Goal: Task Accomplishment & Management: Manage account settings

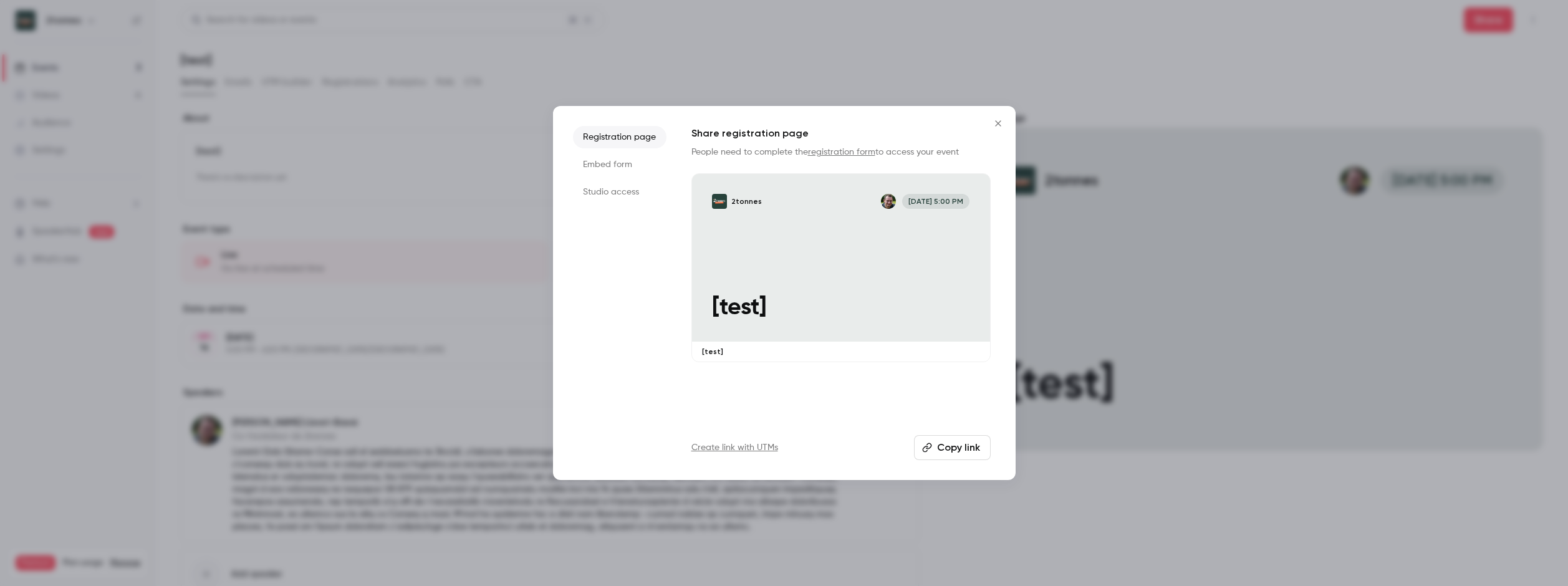
click at [92, 318] on div at bounding box center [784, 293] width 1568 height 586
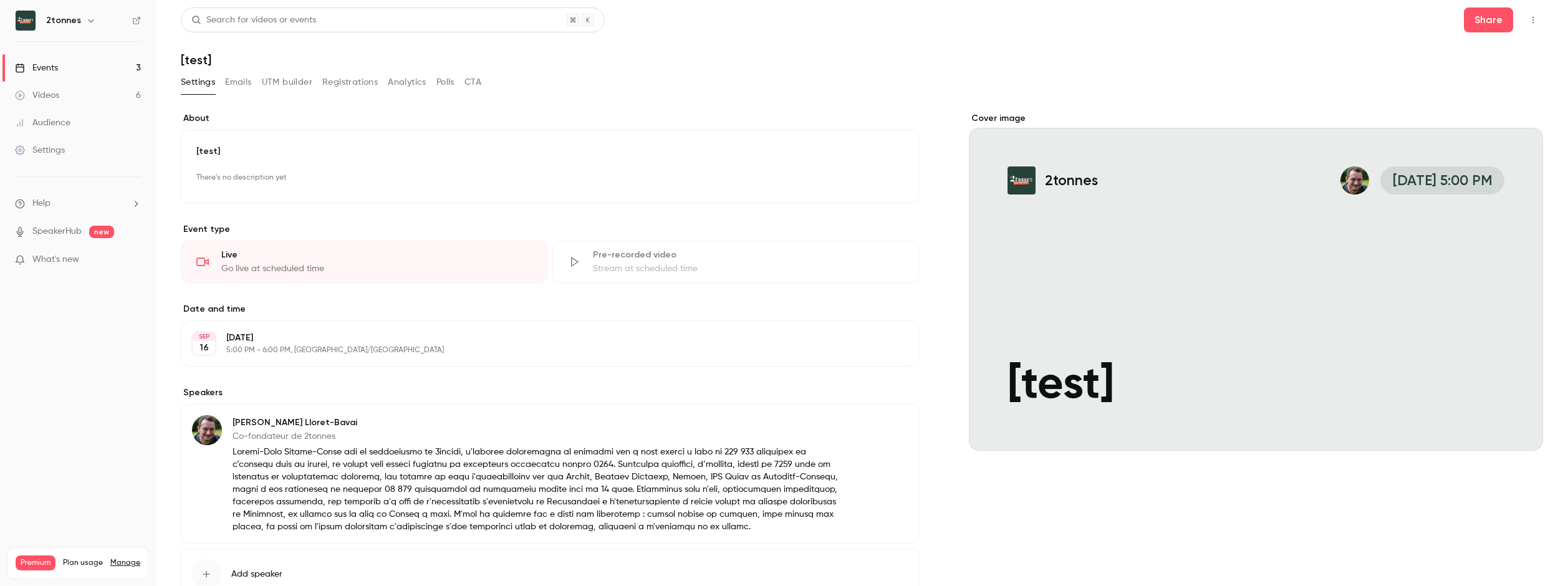
click at [53, 154] on div "Settings" at bounding box center [40, 151] width 50 height 12
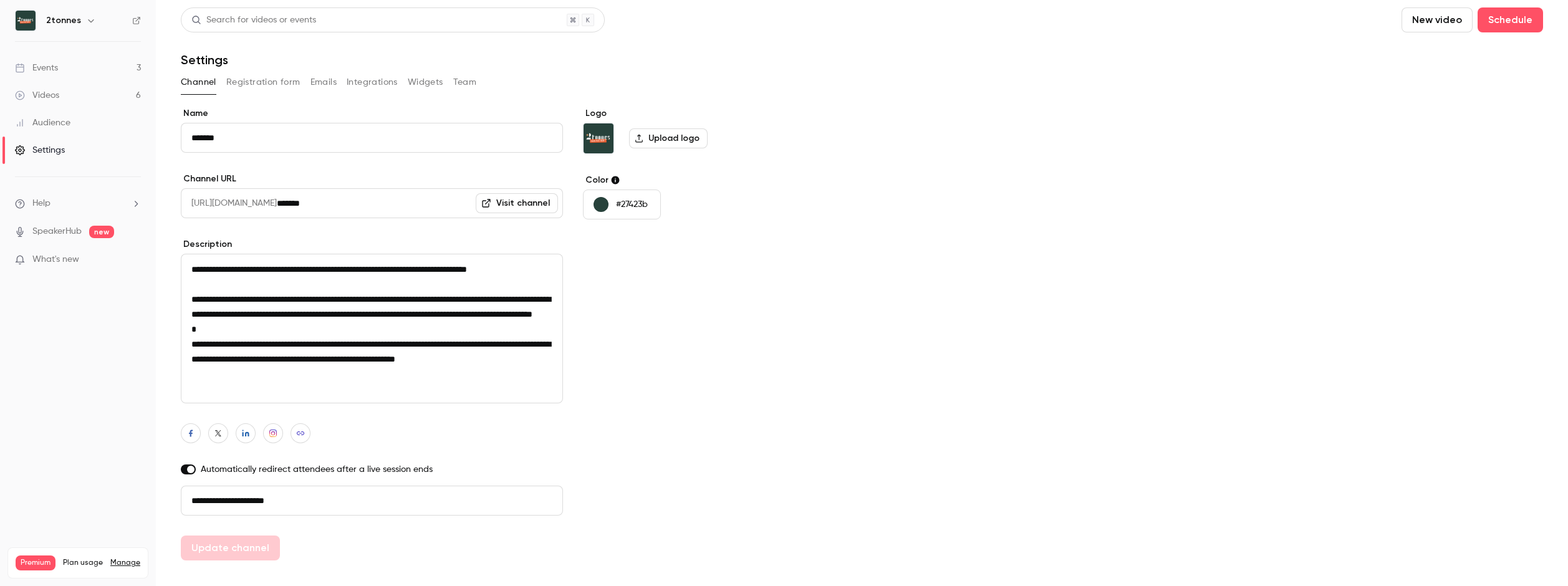
click at [426, 79] on button "Widgets" at bounding box center [425, 83] width 36 height 20
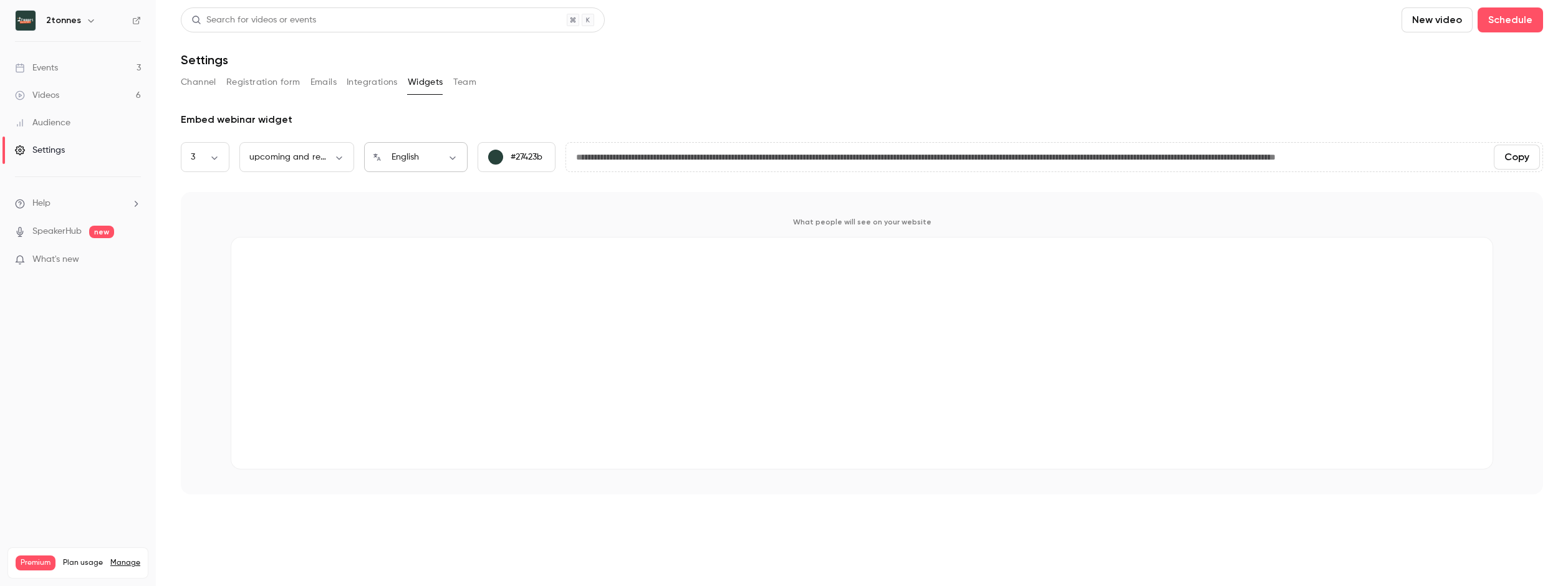
click at [396, 147] on div "English ** ​" at bounding box center [416, 157] width 104 height 30
click at [449, 160] on body "**********" at bounding box center [784, 293] width 1568 height 586
click at [414, 223] on li "Français" at bounding box center [416, 231] width 104 height 32
type input "**"
type input "**********"
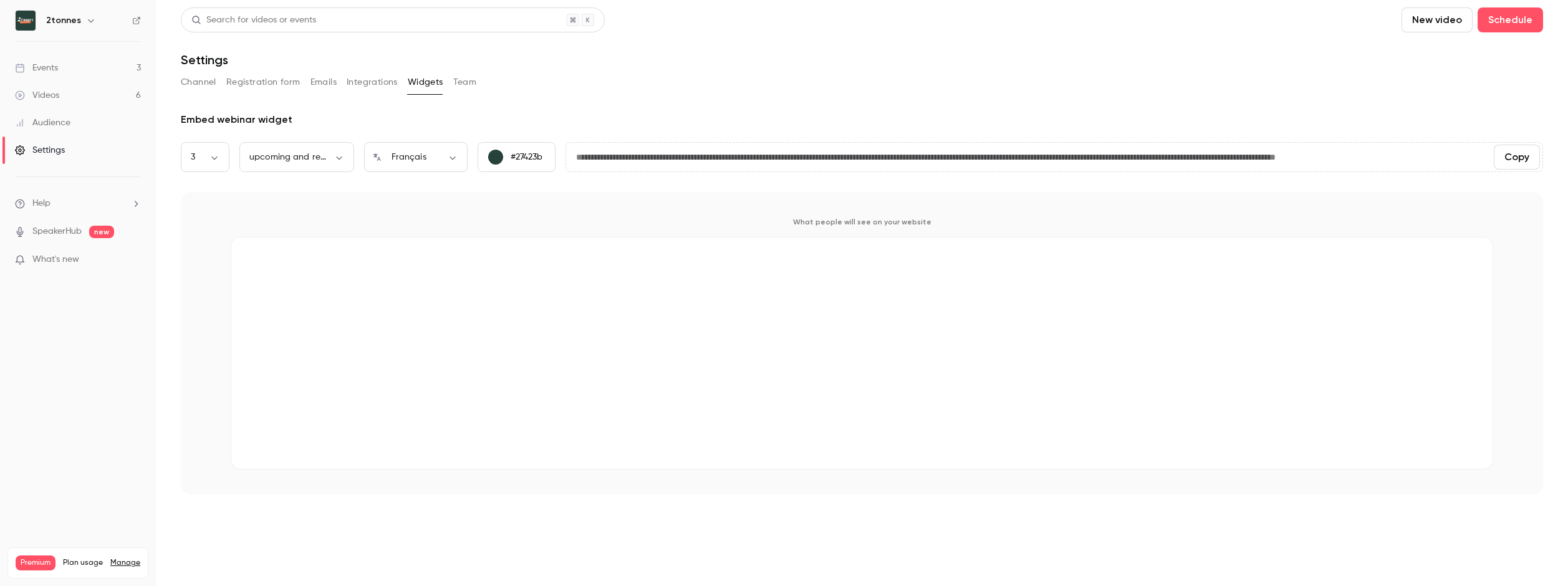
click at [63, 160] on link "Settings" at bounding box center [78, 151] width 156 height 28
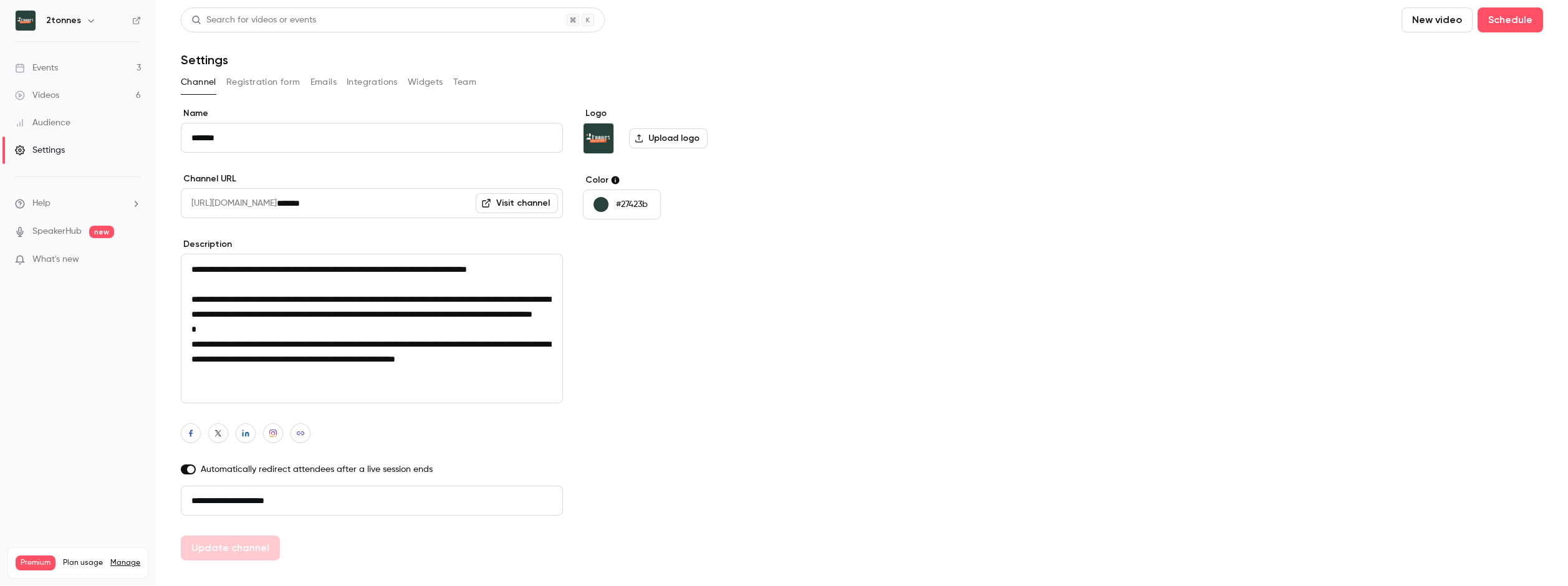
click at [447, 77] on div "Channel Registration form Emails Integrations Widgets Team" at bounding box center [862, 83] width 1363 height 20
click at [443, 82] on div "Channel Registration form Emails Integrations Widgets Team" at bounding box center [862, 83] width 1363 height 20
click at [433, 82] on button "Widgets" at bounding box center [425, 83] width 36 height 20
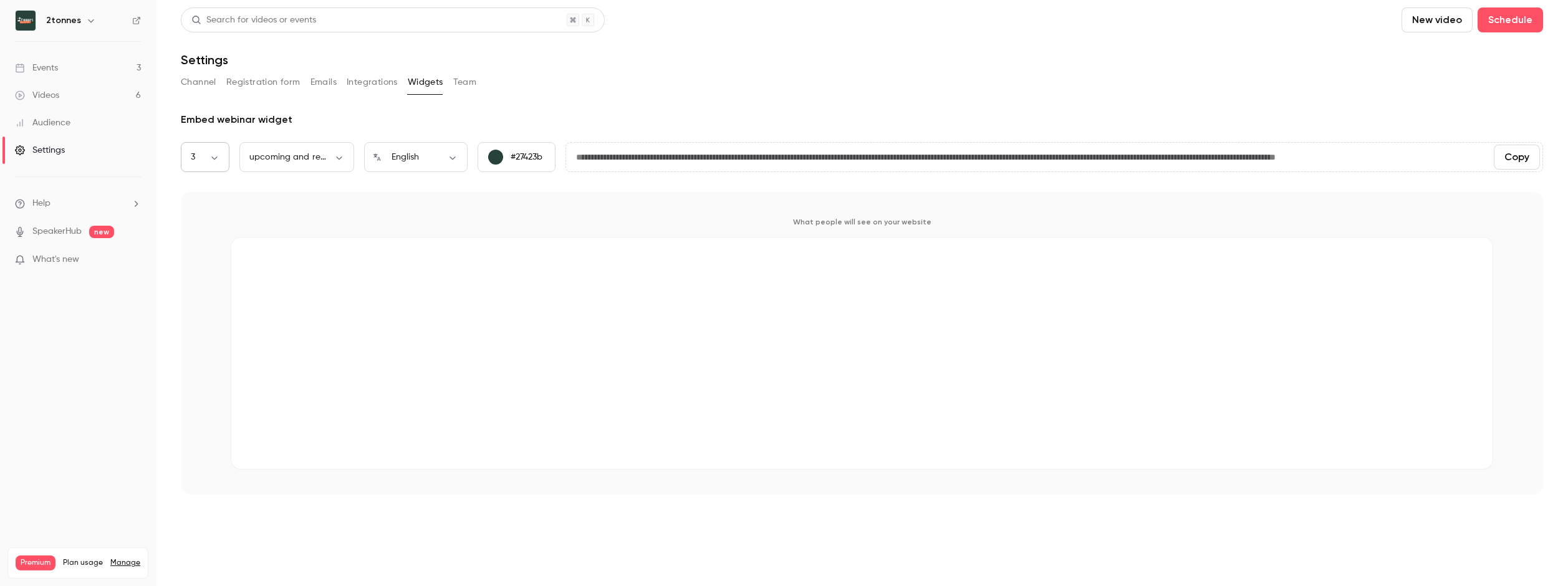
click at [192, 151] on body "**********" at bounding box center [784, 293] width 1568 height 586
click at [198, 325] on li "5" at bounding box center [205, 328] width 49 height 32
type input "*"
type input "**********"
click at [403, 158] on body "**********" at bounding box center [784, 293] width 1568 height 586
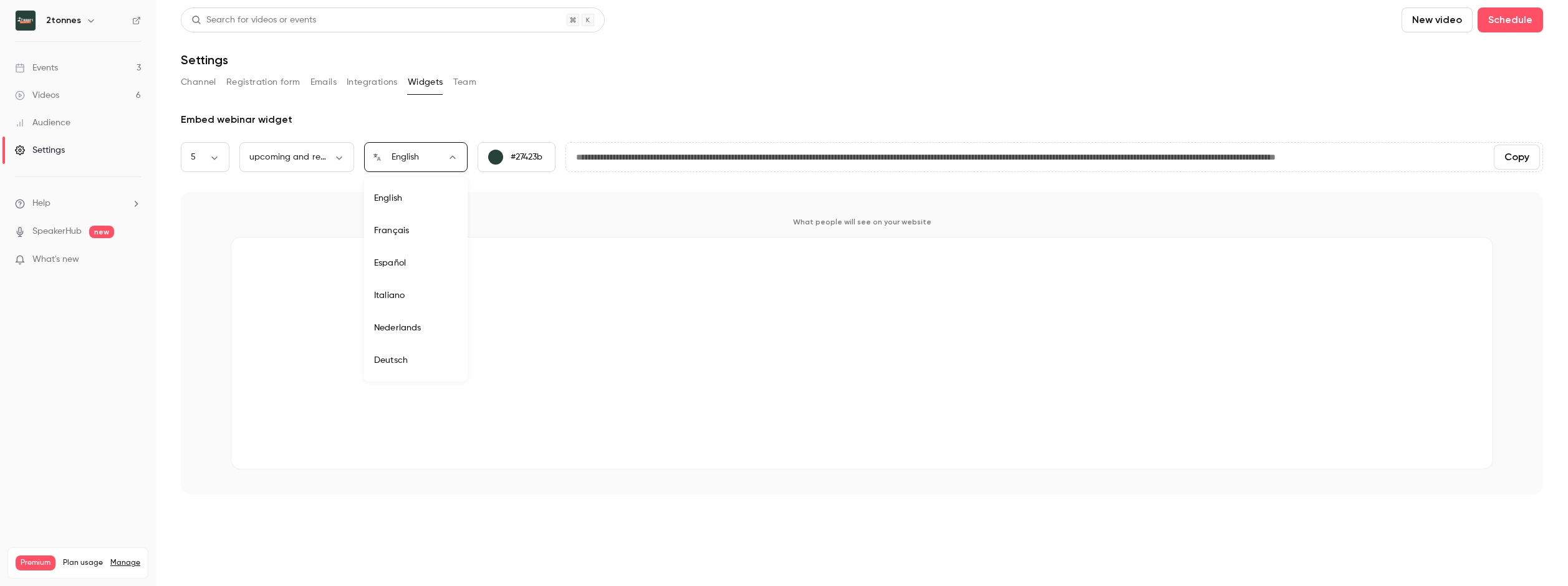
click at [413, 236] on li "Français" at bounding box center [416, 231] width 104 height 32
type input "**"
type input "**********"
click at [314, 160] on body "**********" at bounding box center [784, 293] width 1568 height 586
click at [299, 202] on li "upcoming webinars" at bounding box center [297, 198] width 115 height 32
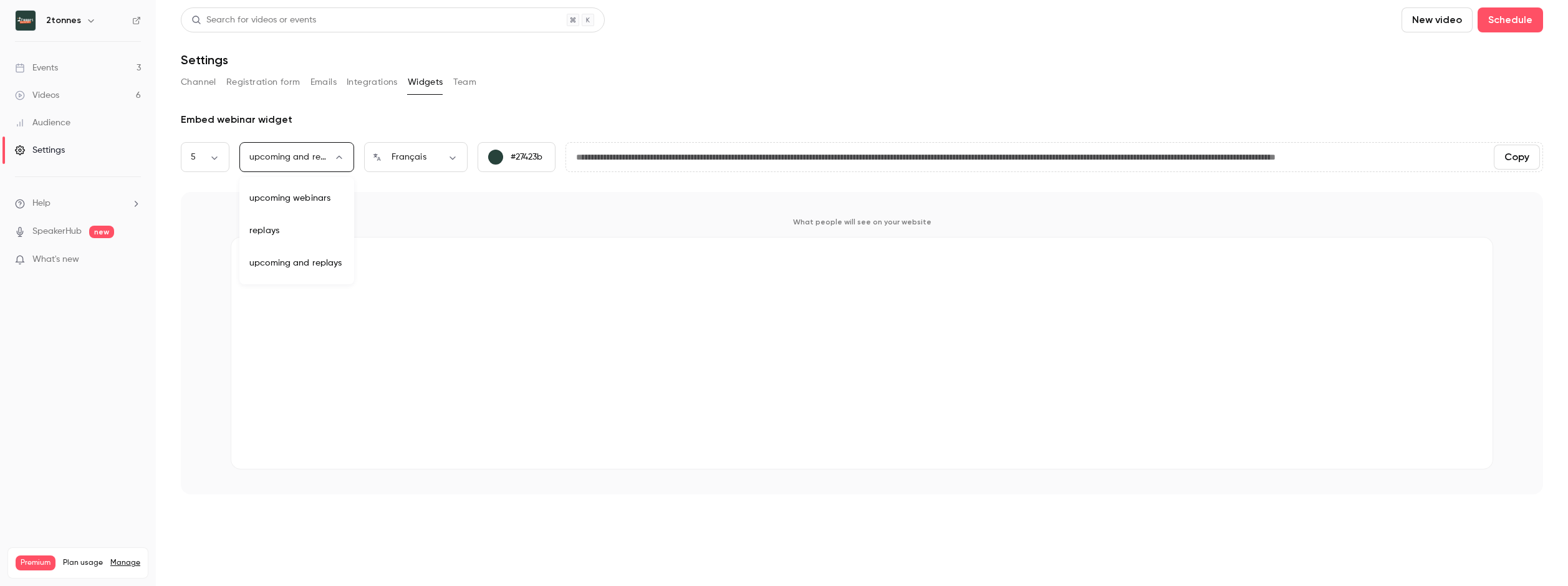
type input "********"
type input "**********"
click at [464, 89] on button "Team" at bounding box center [465, 83] width 24 height 20
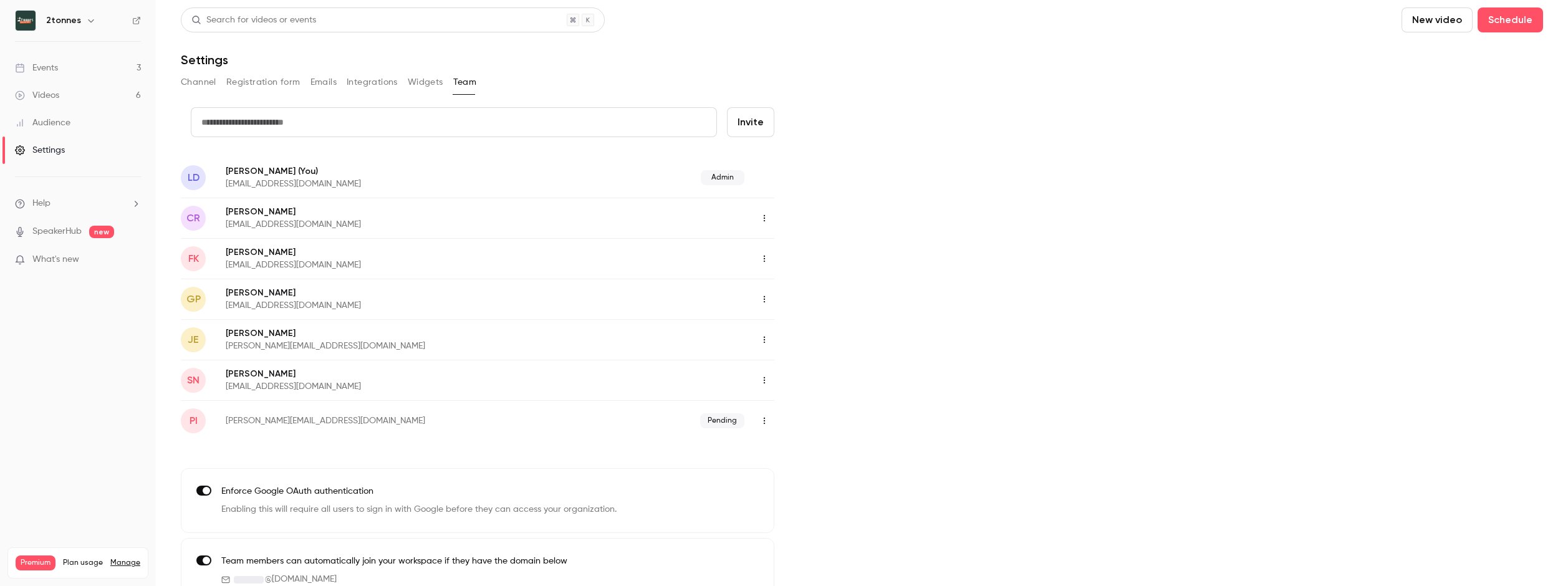
click at [374, 80] on button "Integrations" at bounding box center [372, 83] width 51 height 20
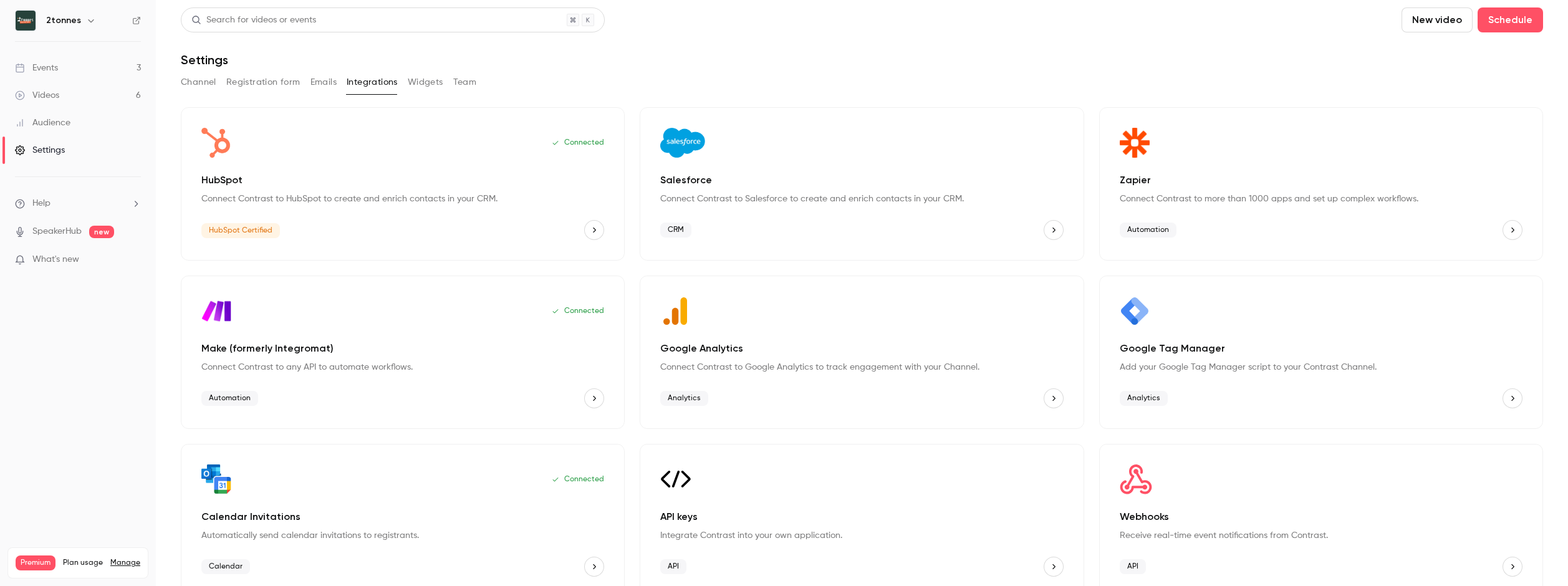
click at [304, 84] on div "Channel Registration form Emails Integrations Widgets Team" at bounding box center [862, 83] width 1363 height 20
click at [317, 85] on button "Emails" at bounding box center [324, 83] width 26 height 20
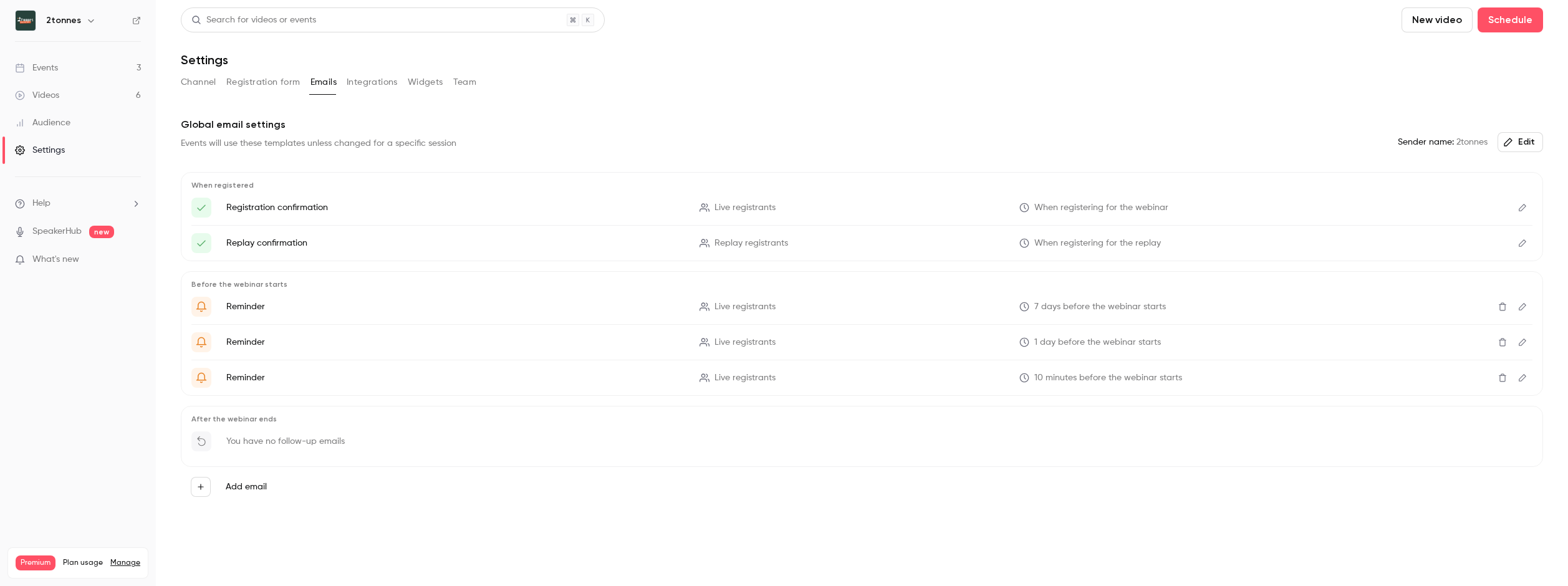
click at [205, 89] on button "Channel" at bounding box center [199, 83] width 36 height 20
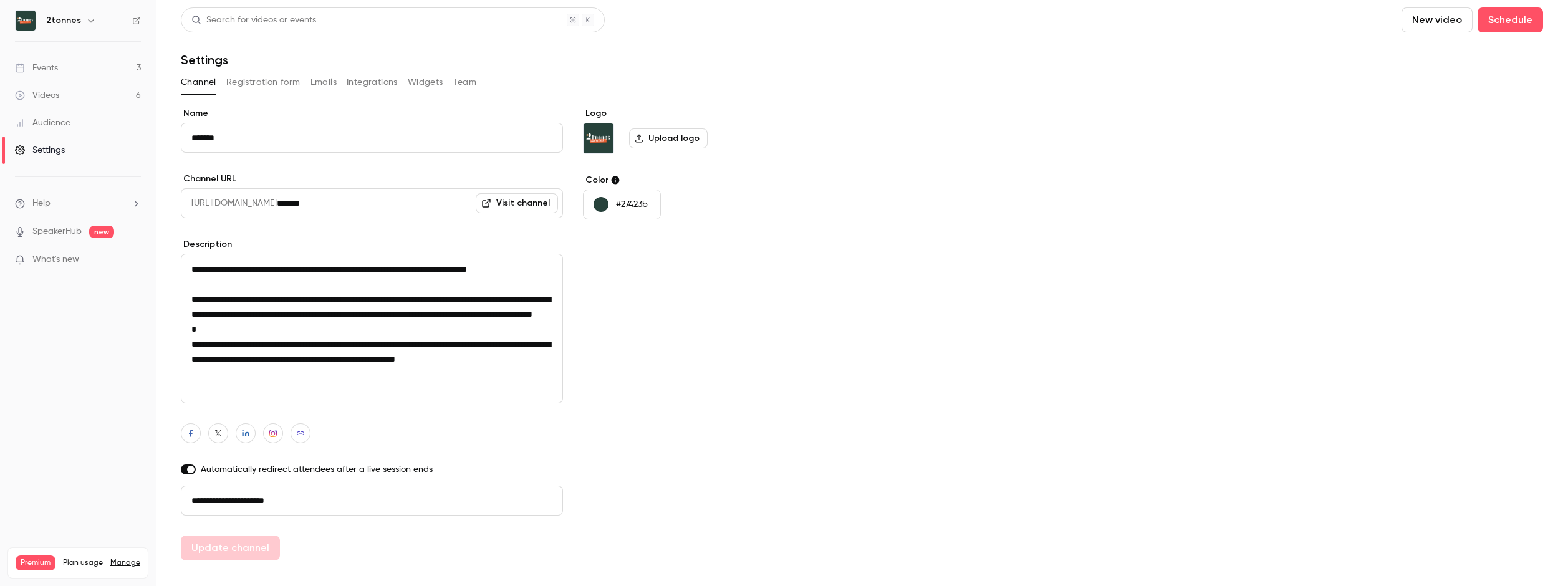
scroll to position [2, 0]
click at [71, 90] on link "Videos 6" at bounding box center [78, 96] width 156 height 28
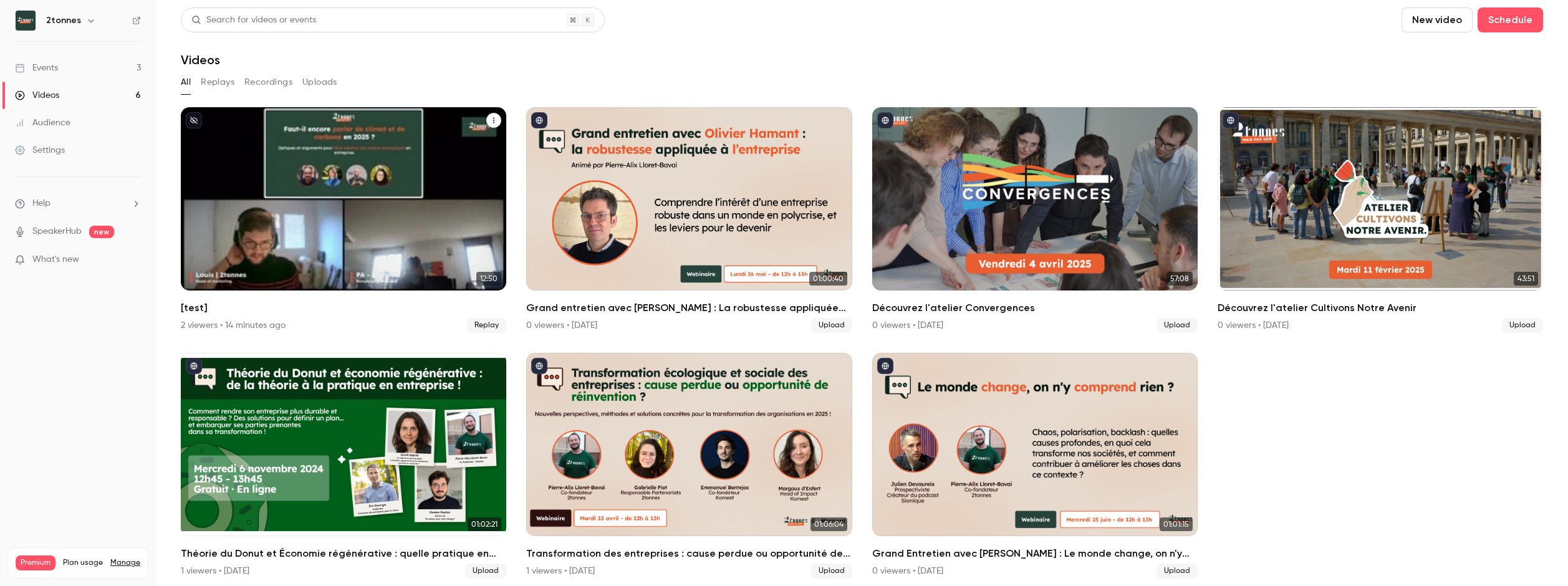
click at [426, 243] on p "[test]" at bounding box center [343, 254] width 282 height 29
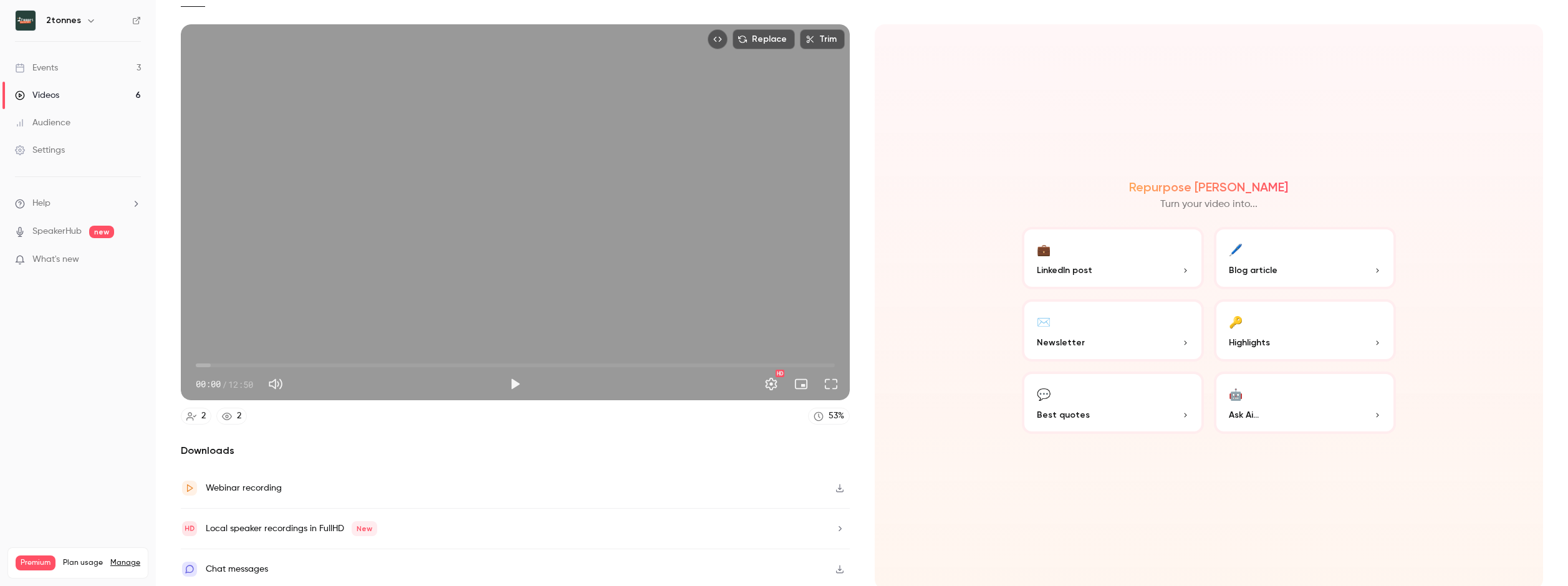
scroll to position [89, 0]
click at [324, 479] on div "Webinar recording" at bounding box center [516, 487] width 669 height 40
click at [702, 520] on div "Local speaker recordings in FullHD New" at bounding box center [516, 528] width 669 height 40
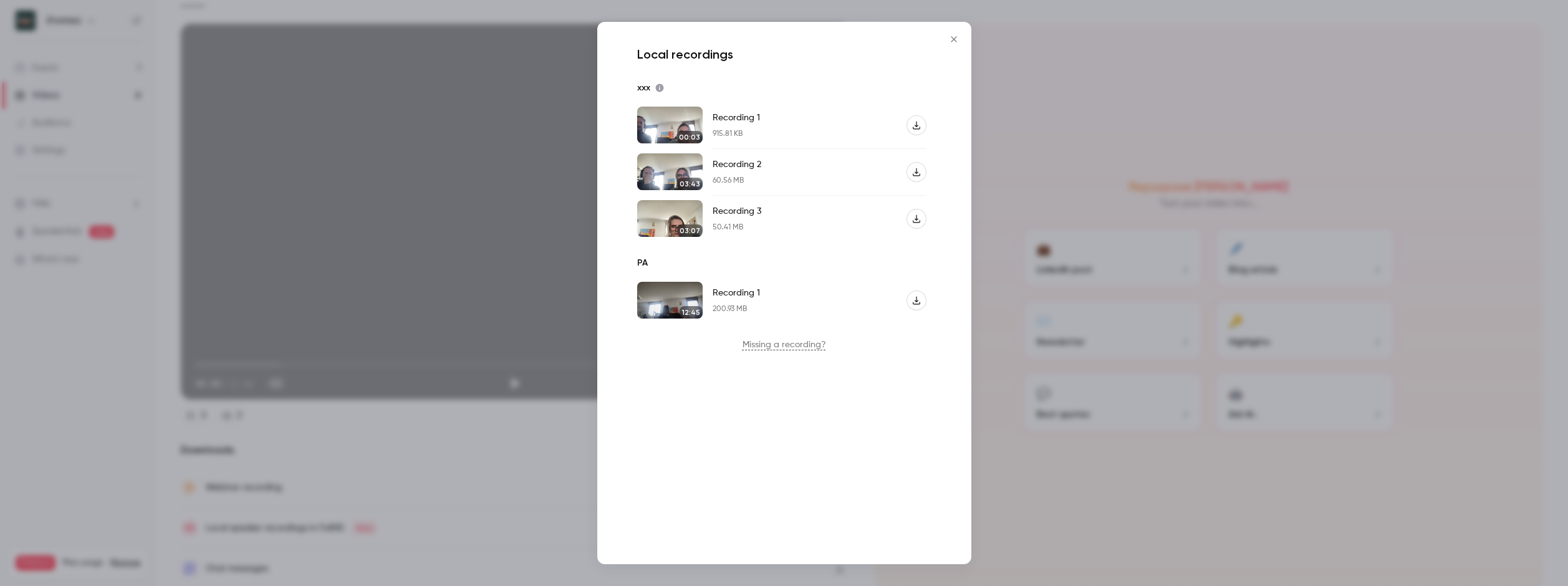
click at [879, 385] on div "Local recordings xxx 00:03 Recording 1 915.81 KB 03:43 Recording 2 60.56 MB 03:…" at bounding box center [784, 293] width 374 height 542
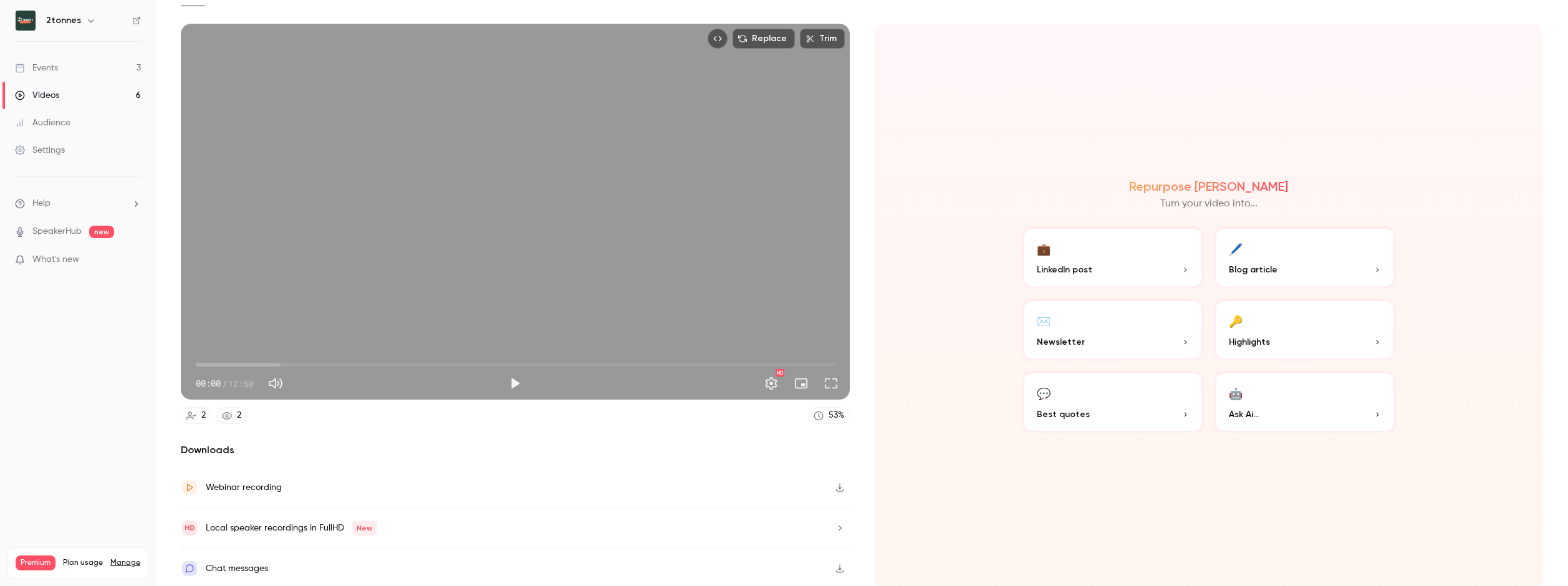
click at [466, 525] on div "Local speaker recordings in FullHD New" at bounding box center [516, 528] width 669 height 40
click at [463, 492] on div "Webinar recording" at bounding box center [516, 487] width 669 height 40
click at [231, 414] on icon at bounding box center [227, 416] width 10 height 10
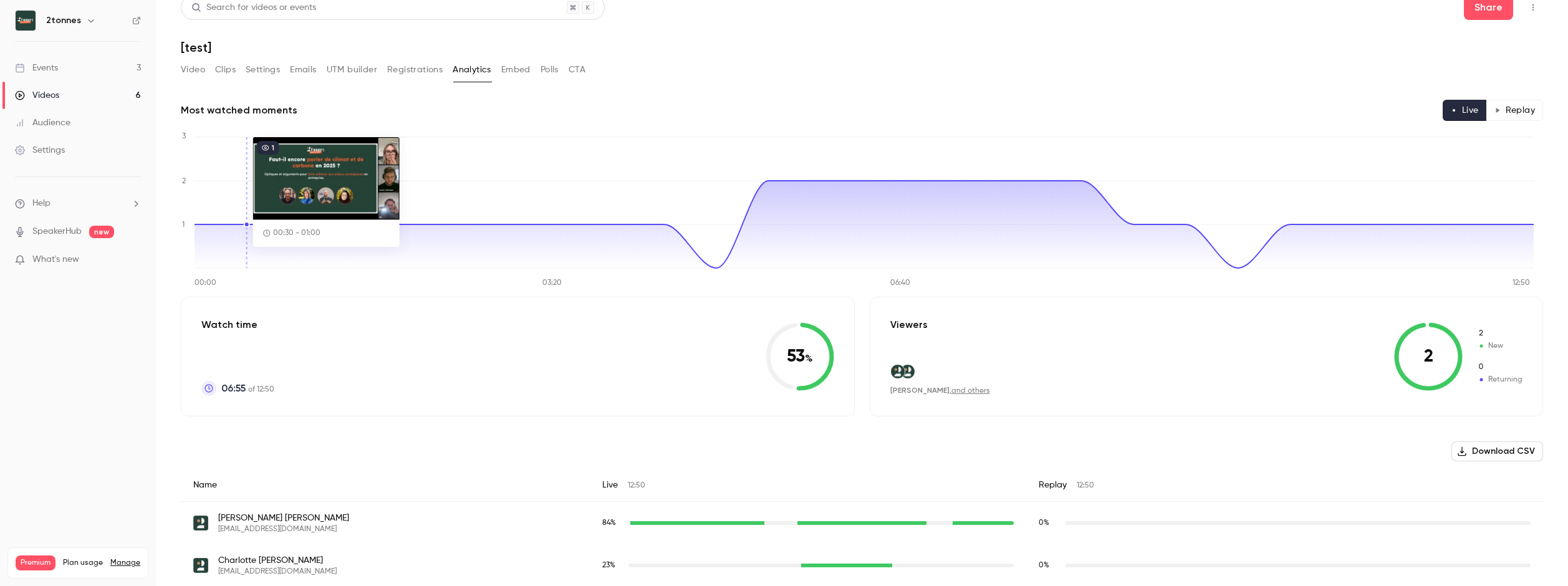
scroll to position [23, 0]
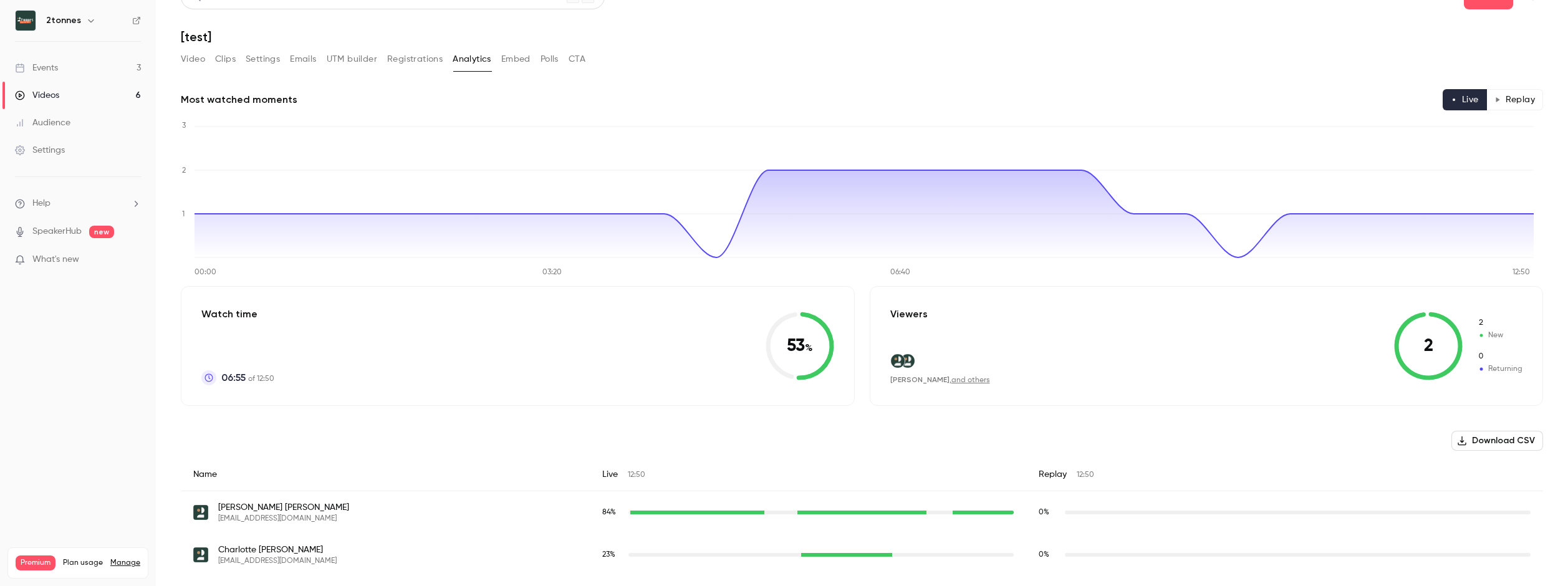
click at [1500, 95] on button "Replay" at bounding box center [1515, 100] width 57 height 21
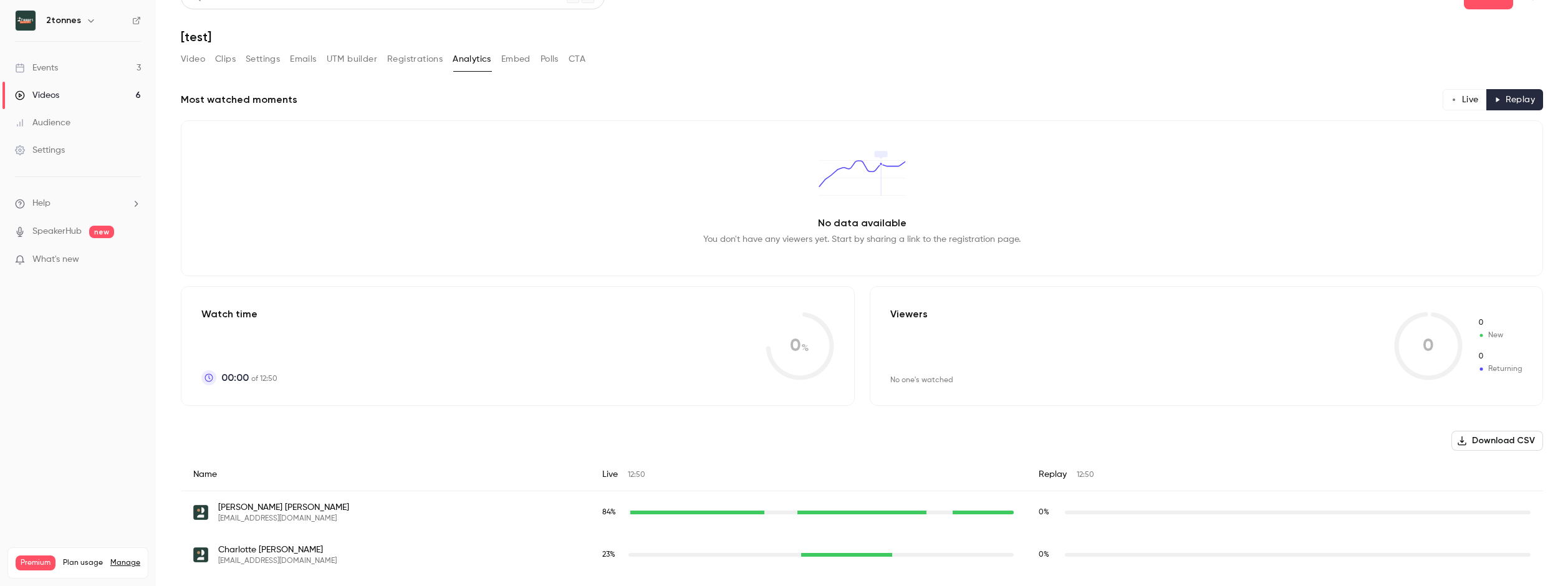
click at [1452, 105] on button "Live" at bounding box center [1465, 100] width 44 height 21
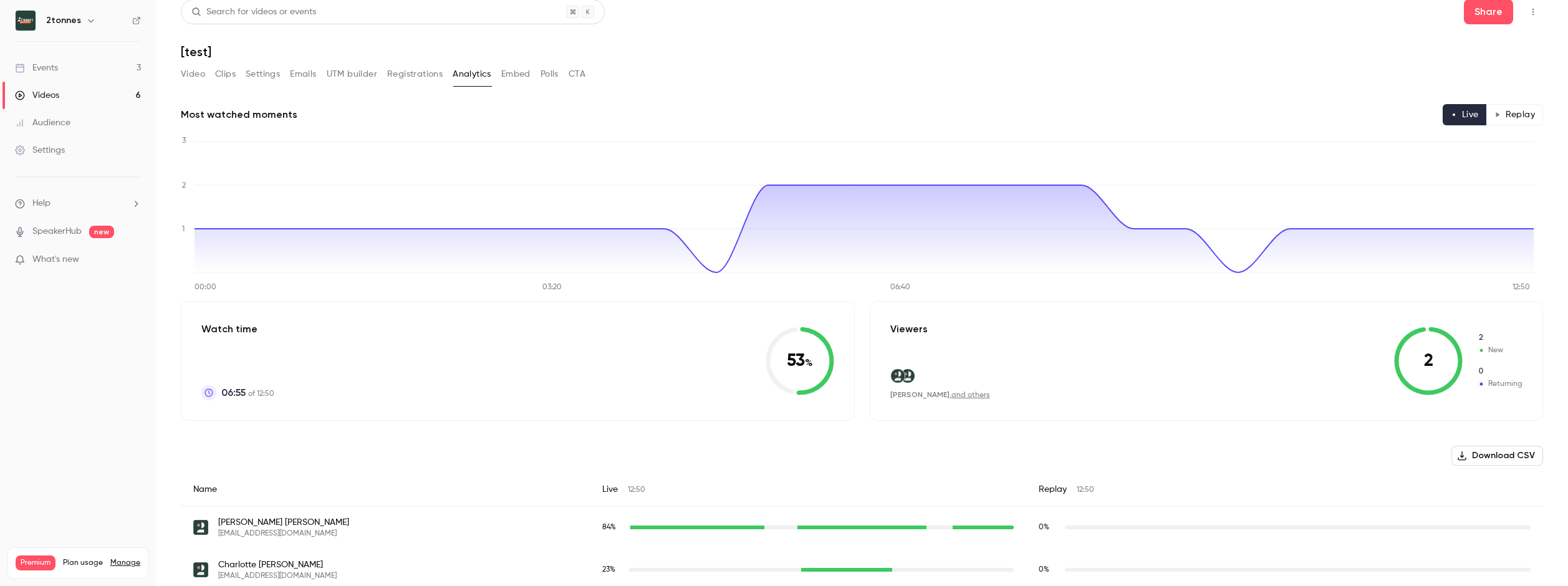
scroll to position [0, 0]
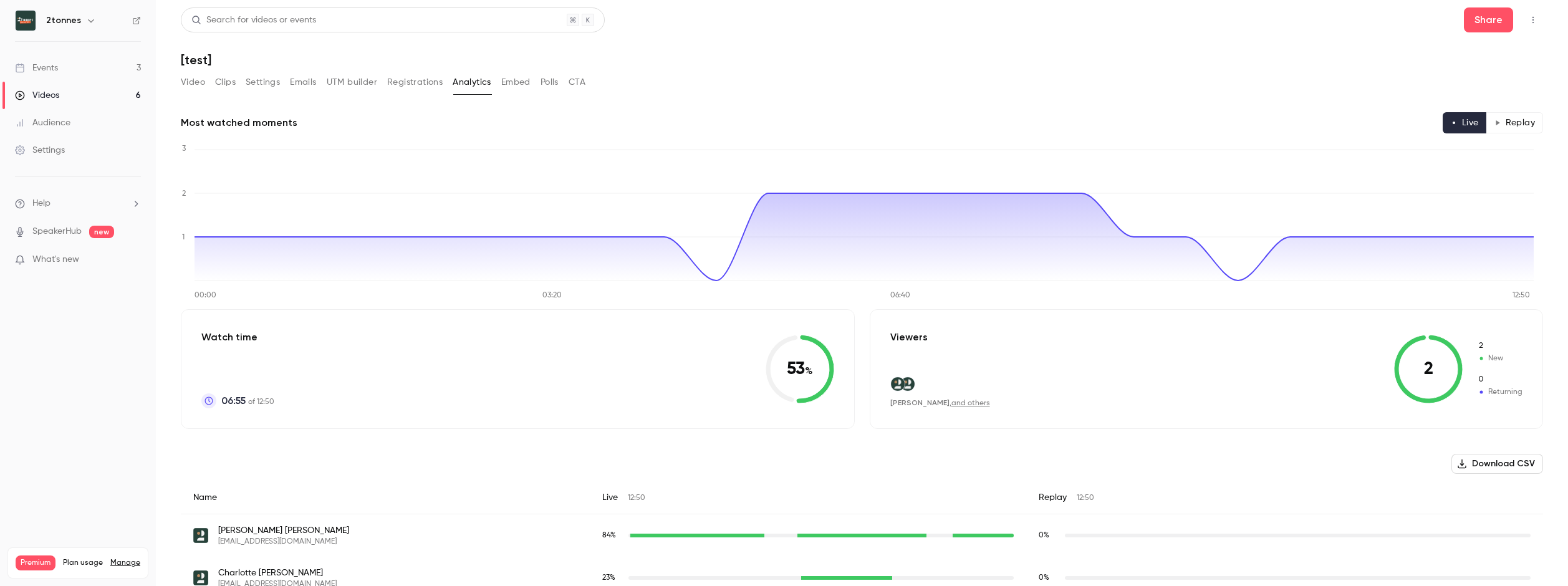
click at [93, 98] on link "Videos 6" at bounding box center [78, 96] width 156 height 28
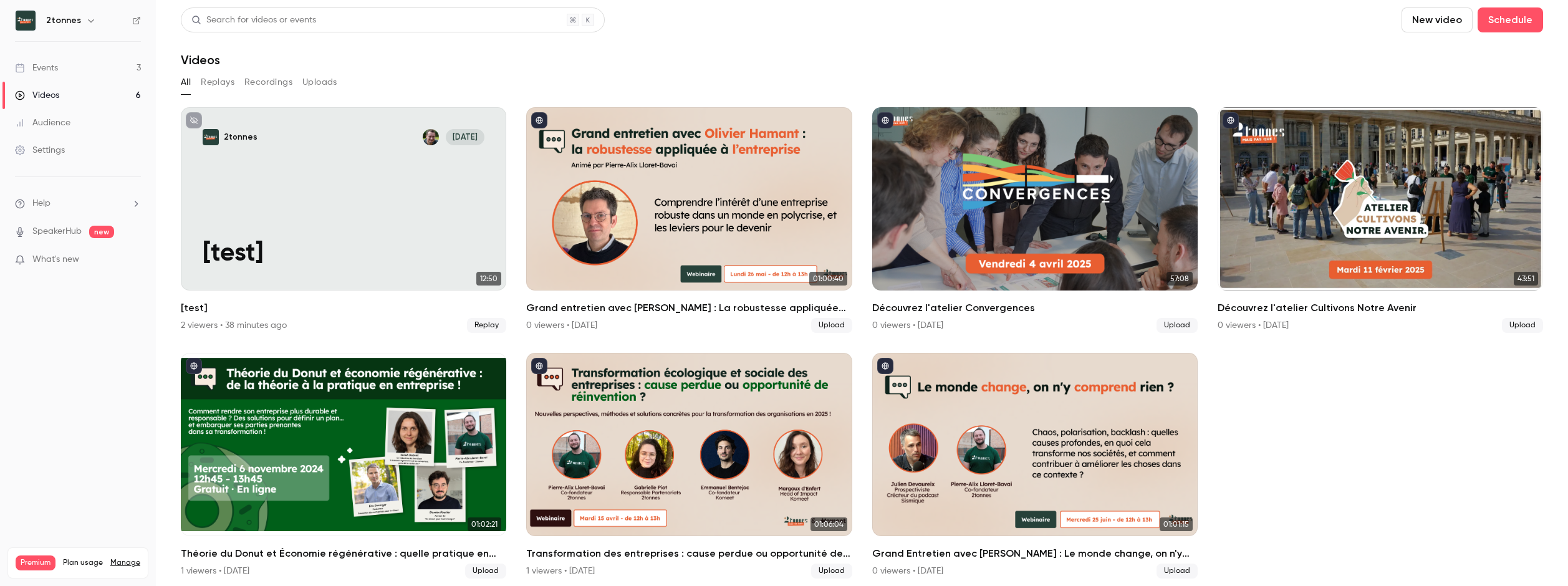
scroll to position [5, 0]
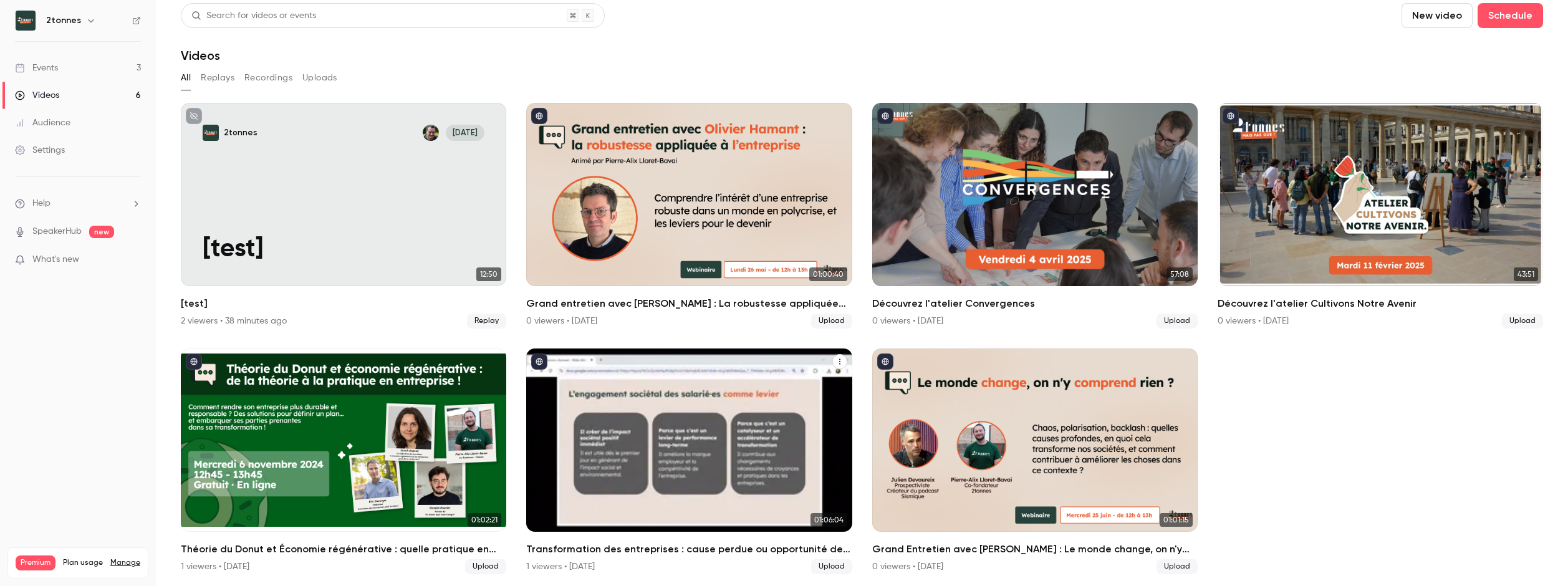
click at [745, 438] on div "Transformation des entreprises : cause perdue ou opportunité de réinvention ?" at bounding box center [689, 440] width 325 height 183
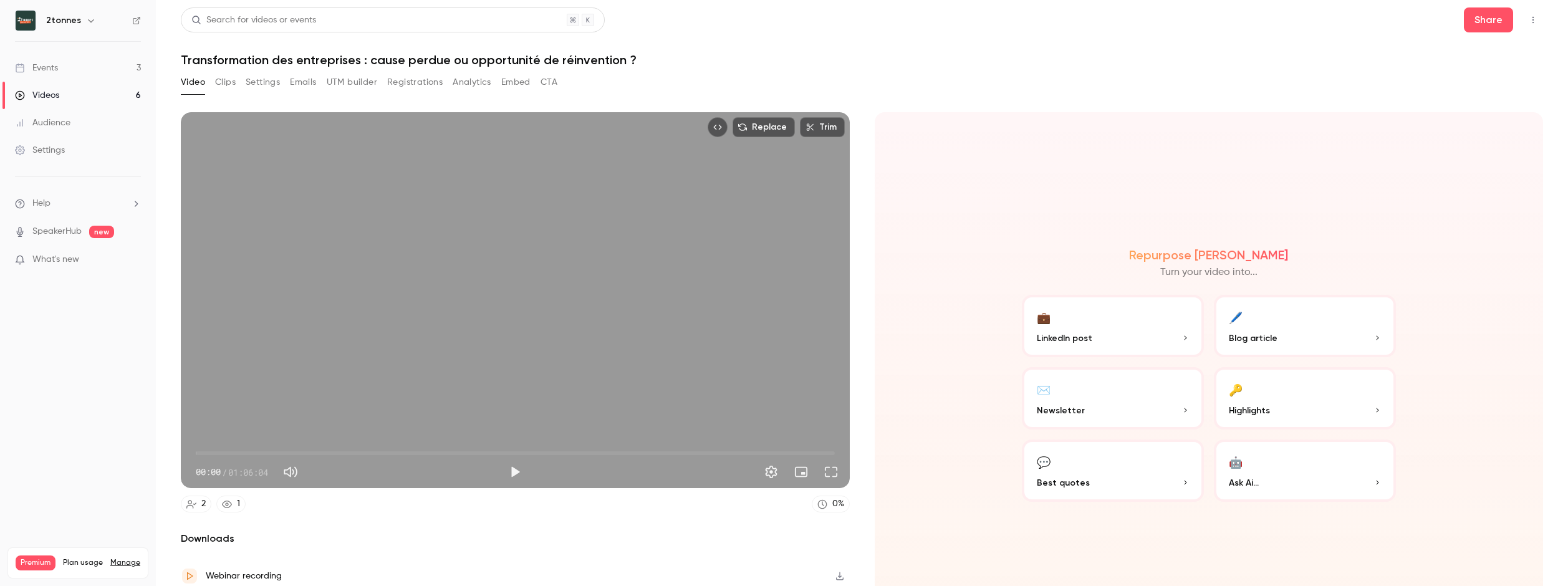
click at [482, 80] on button "Analytics" at bounding box center [472, 83] width 39 height 20
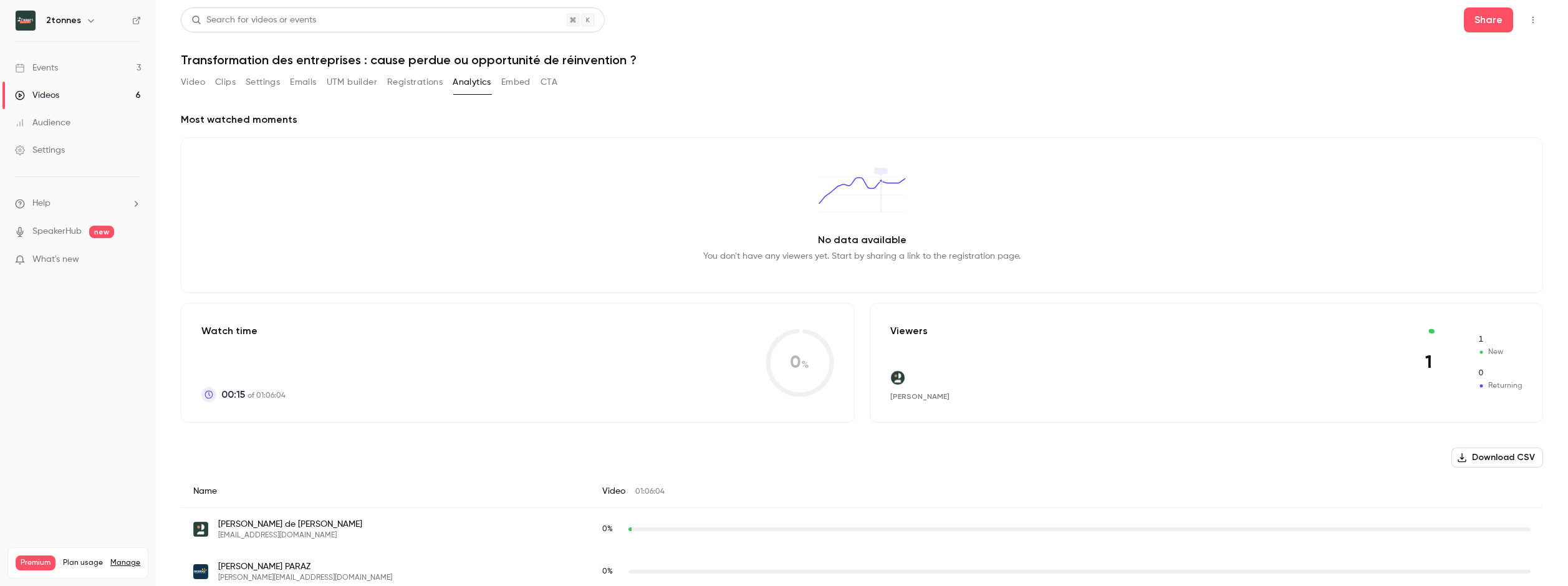
scroll to position [17, 0]
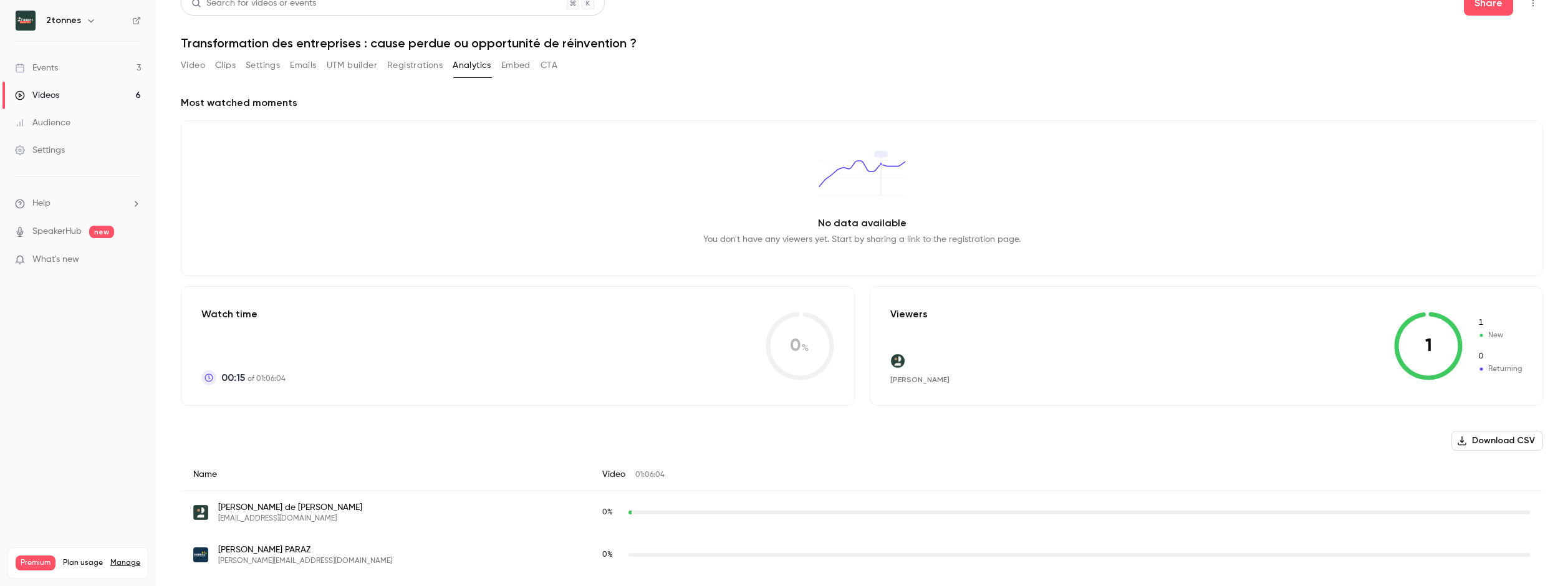
click at [519, 68] on button "Embed" at bounding box center [516, 66] width 29 height 20
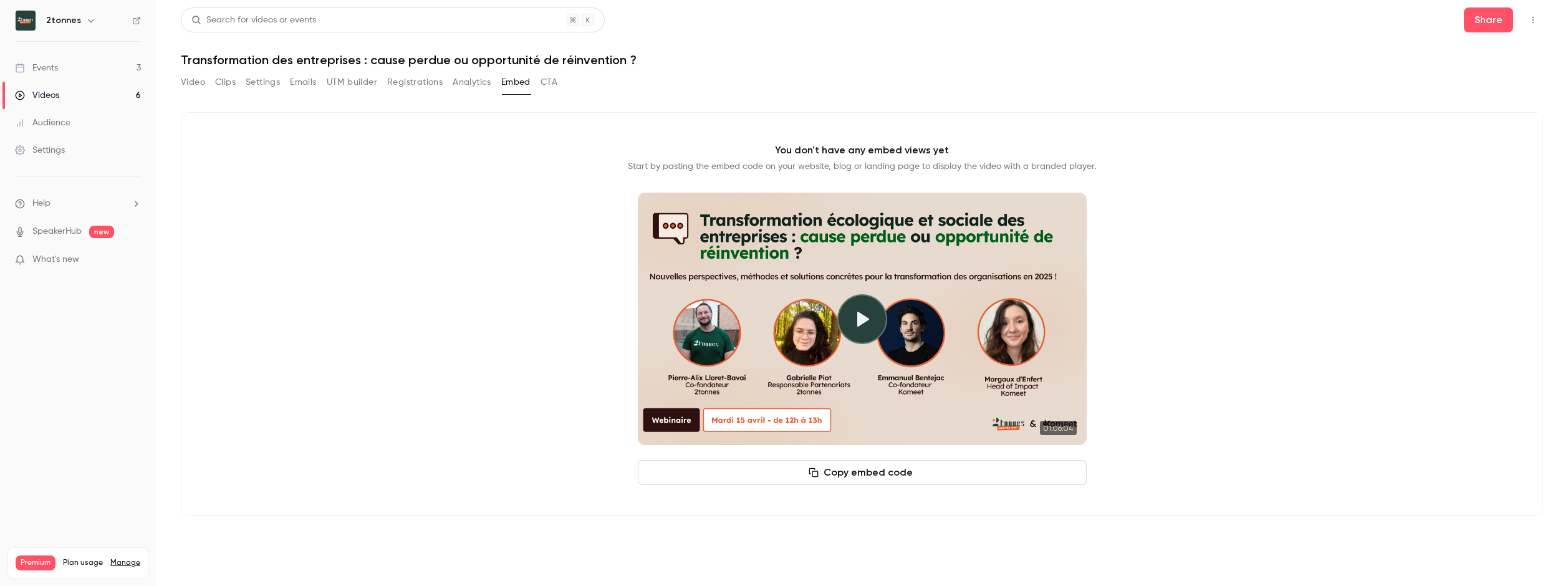
click at [551, 82] on button "CTA" at bounding box center [549, 83] width 17 height 20
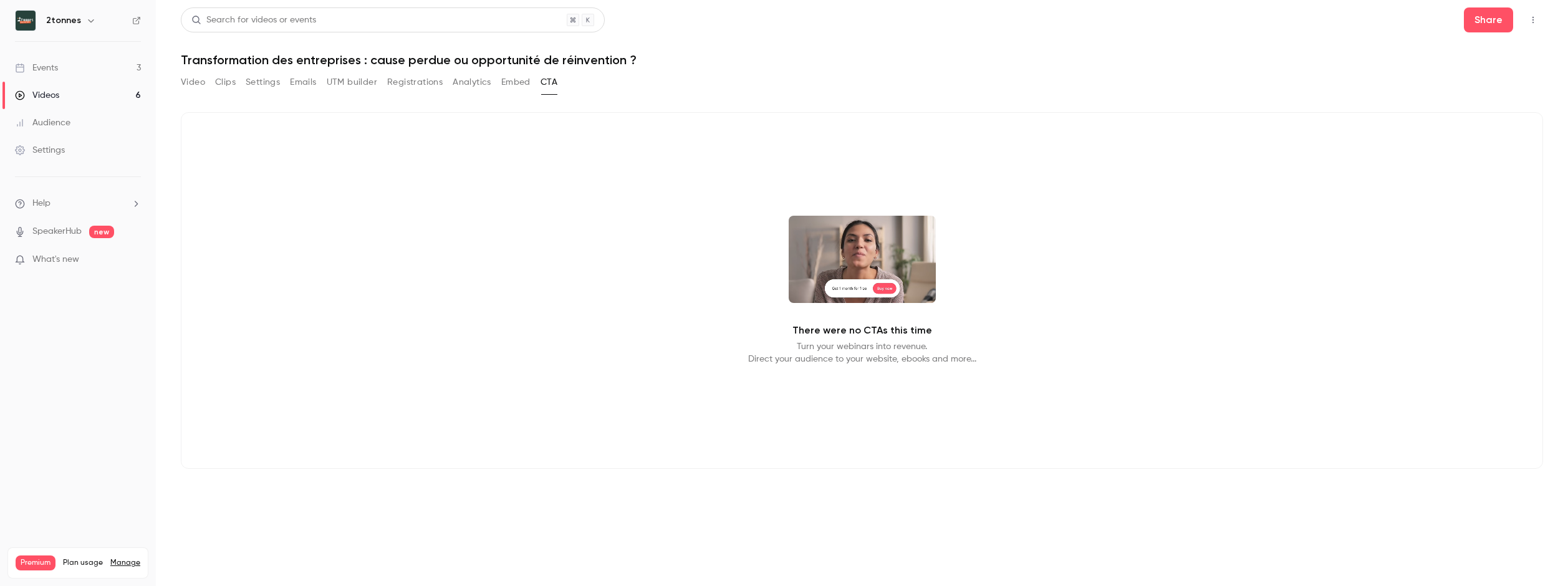
click at [504, 89] on button "Embed" at bounding box center [516, 83] width 29 height 20
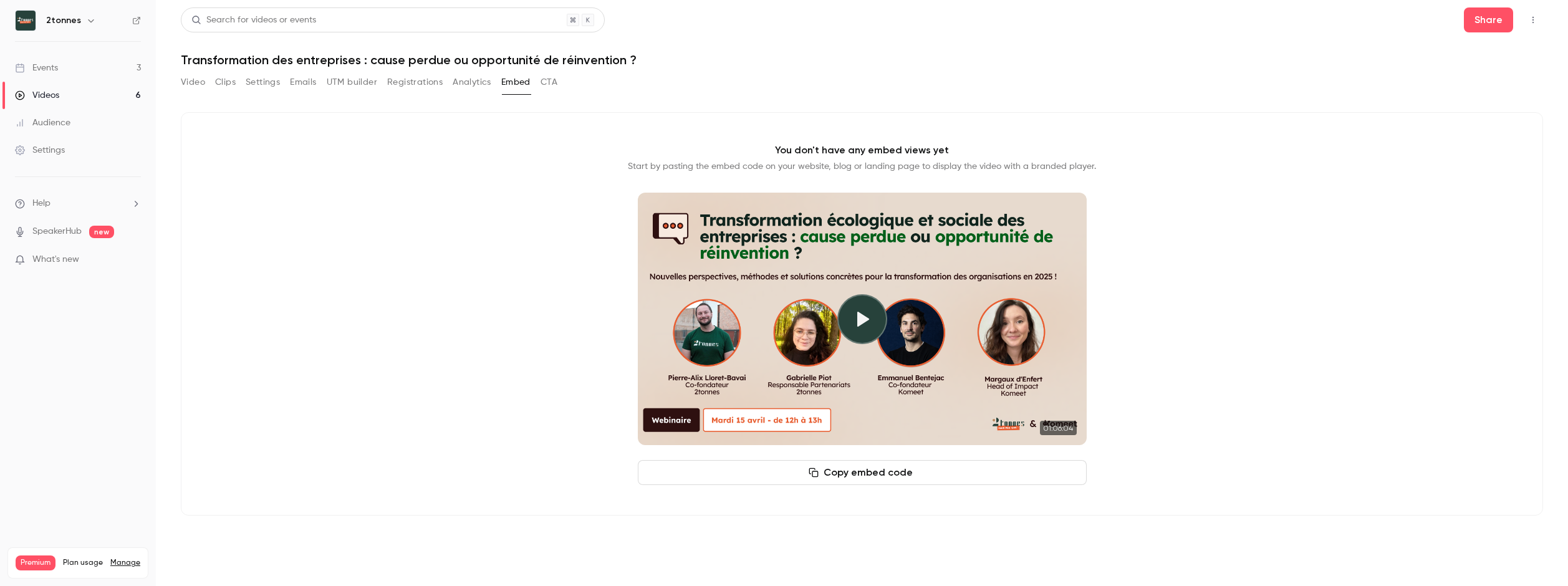
click at [477, 88] on button "Analytics" at bounding box center [472, 83] width 39 height 20
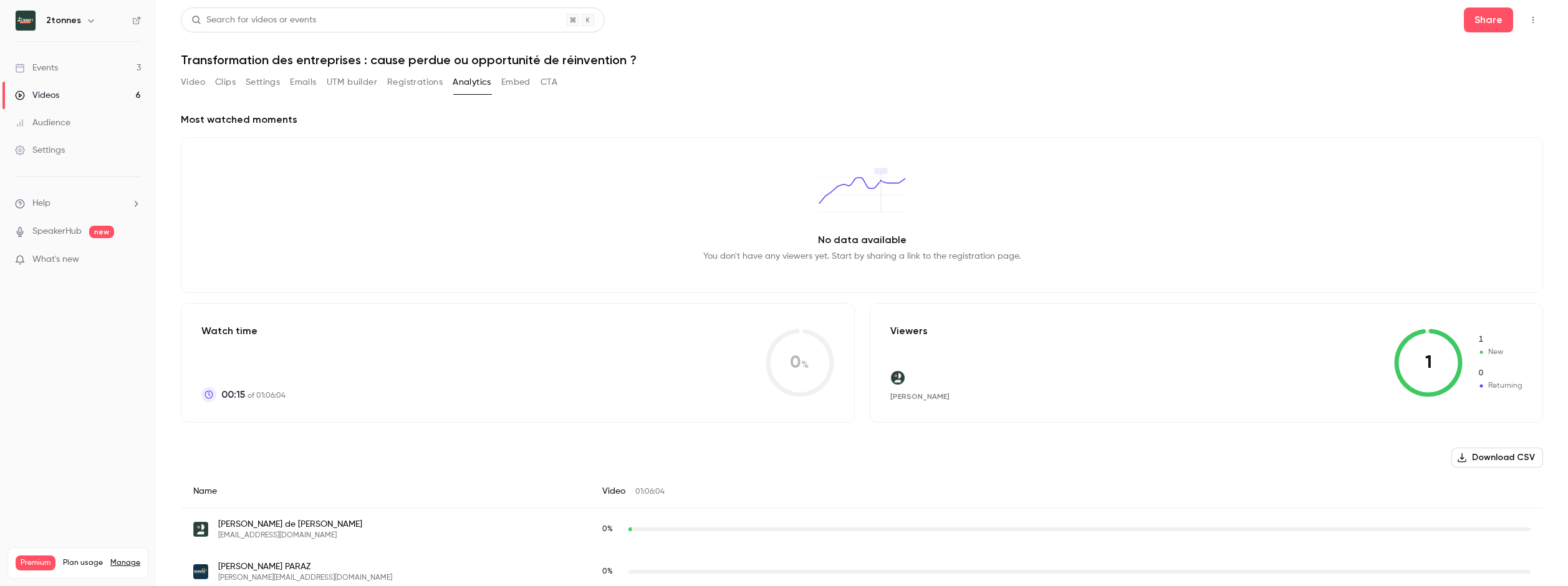
click at [432, 85] on button "Registrations" at bounding box center [415, 83] width 56 height 20
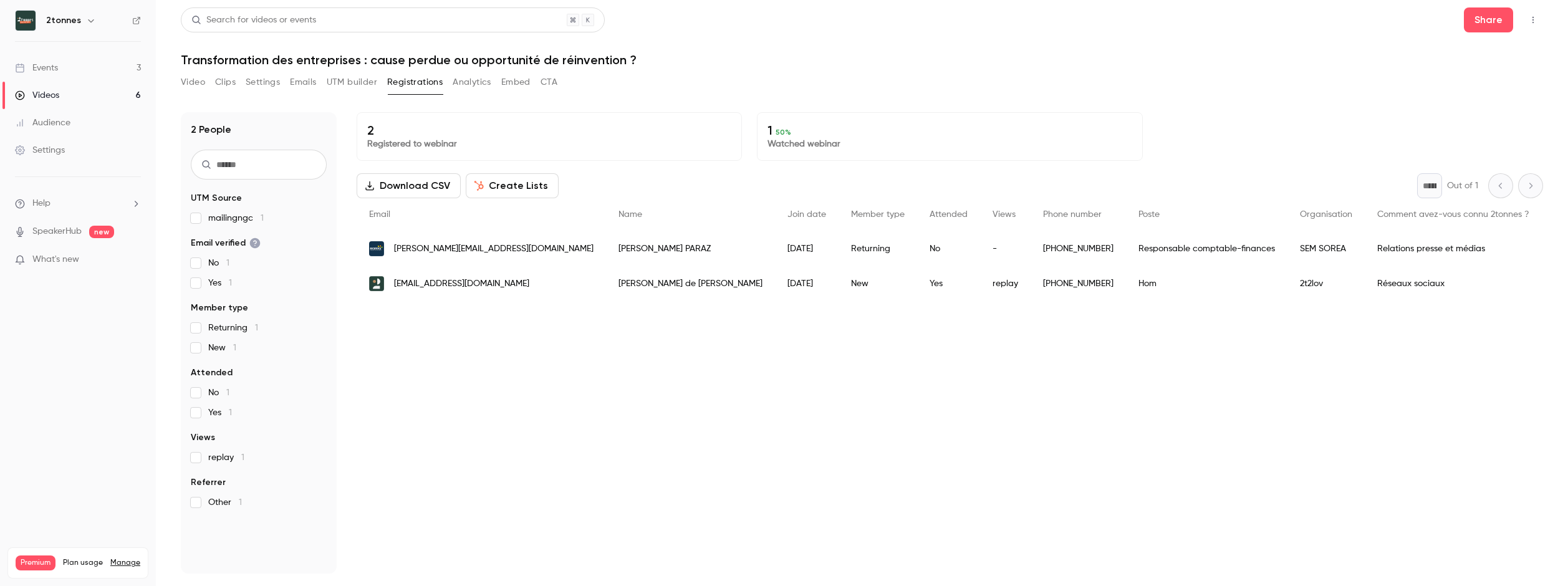
click at [344, 84] on button "UTM builder" at bounding box center [352, 83] width 50 height 20
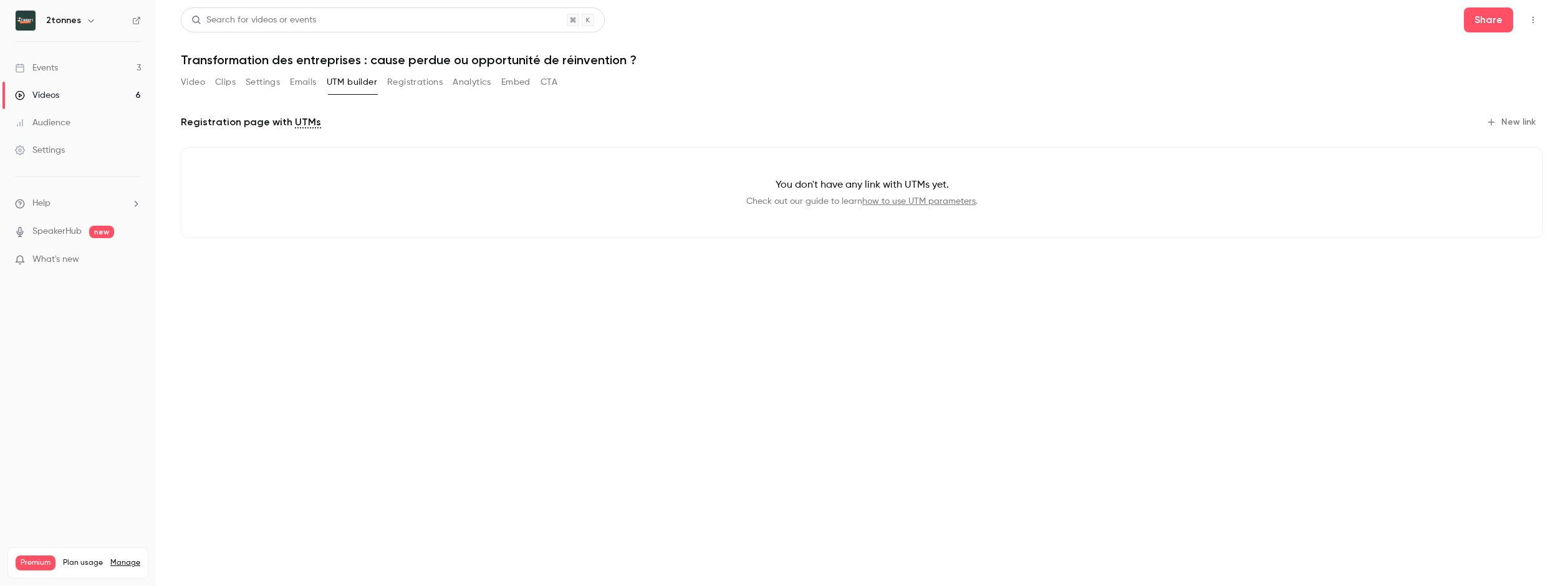
click at [377, 83] on button "UTM builder" at bounding box center [352, 83] width 50 height 20
click at [386, 83] on div "Video Clips Settings Emails UTM builder Registrations Analytics Embed CTA" at bounding box center [369, 83] width 377 height 20
click at [390, 83] on button "Registrations" at bounding box center [415, 83] width 56 height 20
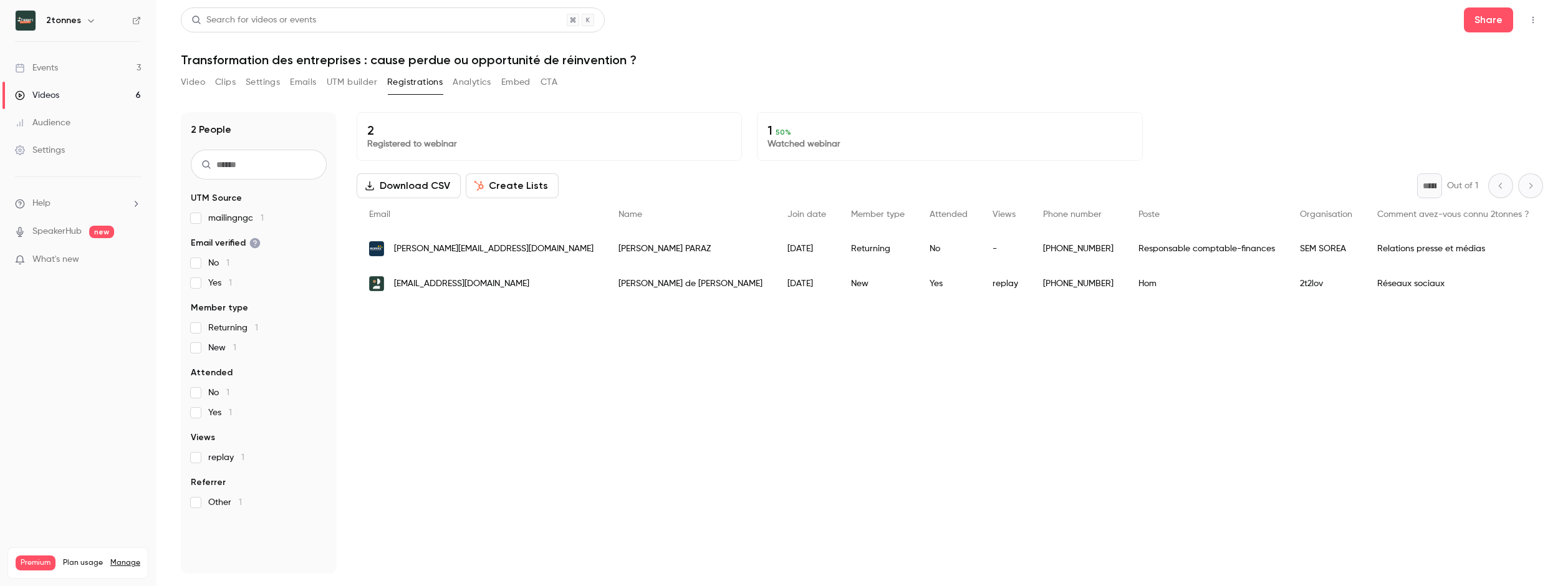
click at [76, 94] on link "Videos 6" at bounding box center [78, 96] width 156 height 28
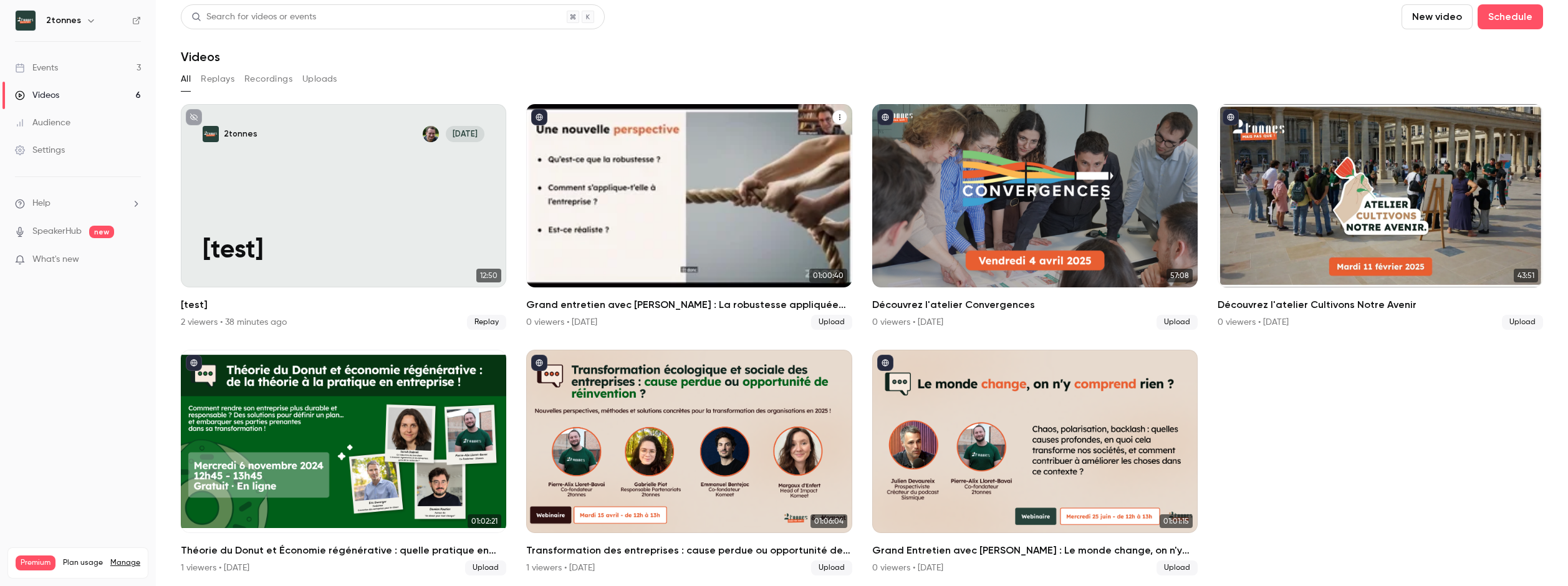
scroll to position [5, 0]
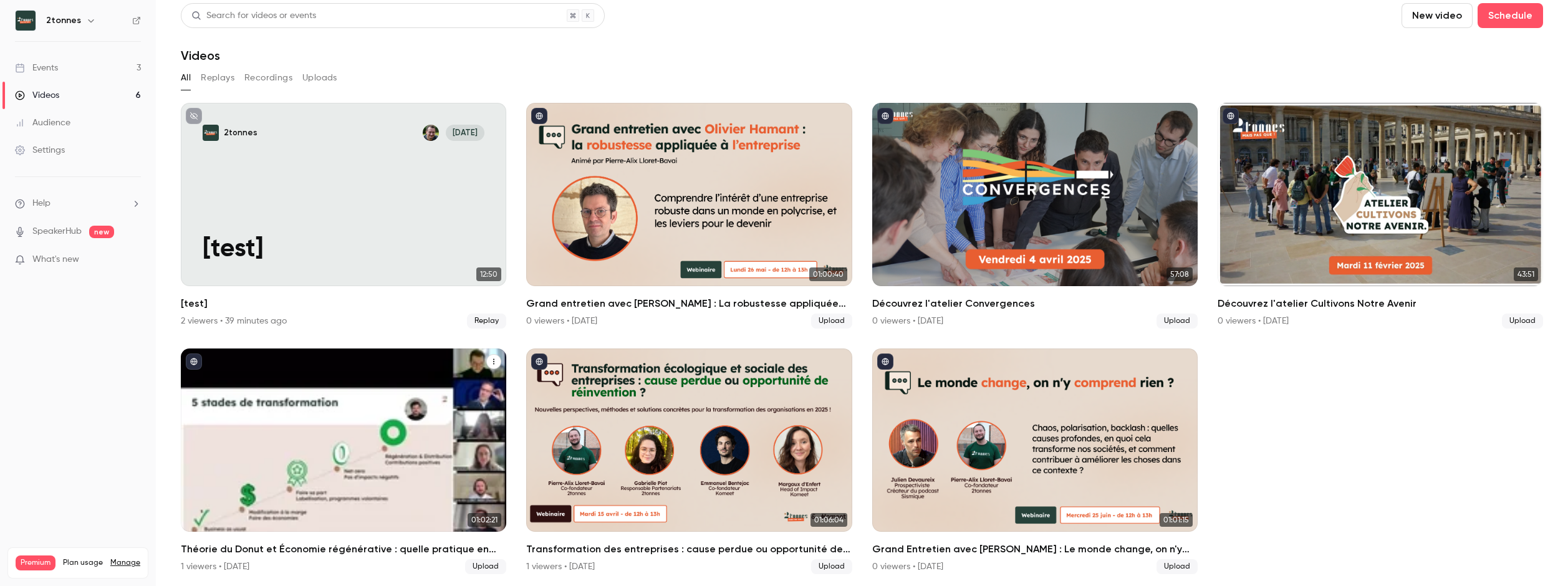
click at [246, 391] on div "Théorie du Donut et Économie régénérative : quelle pratique en entreprise ?" at bounding box center [344, 440] width 325 height 183
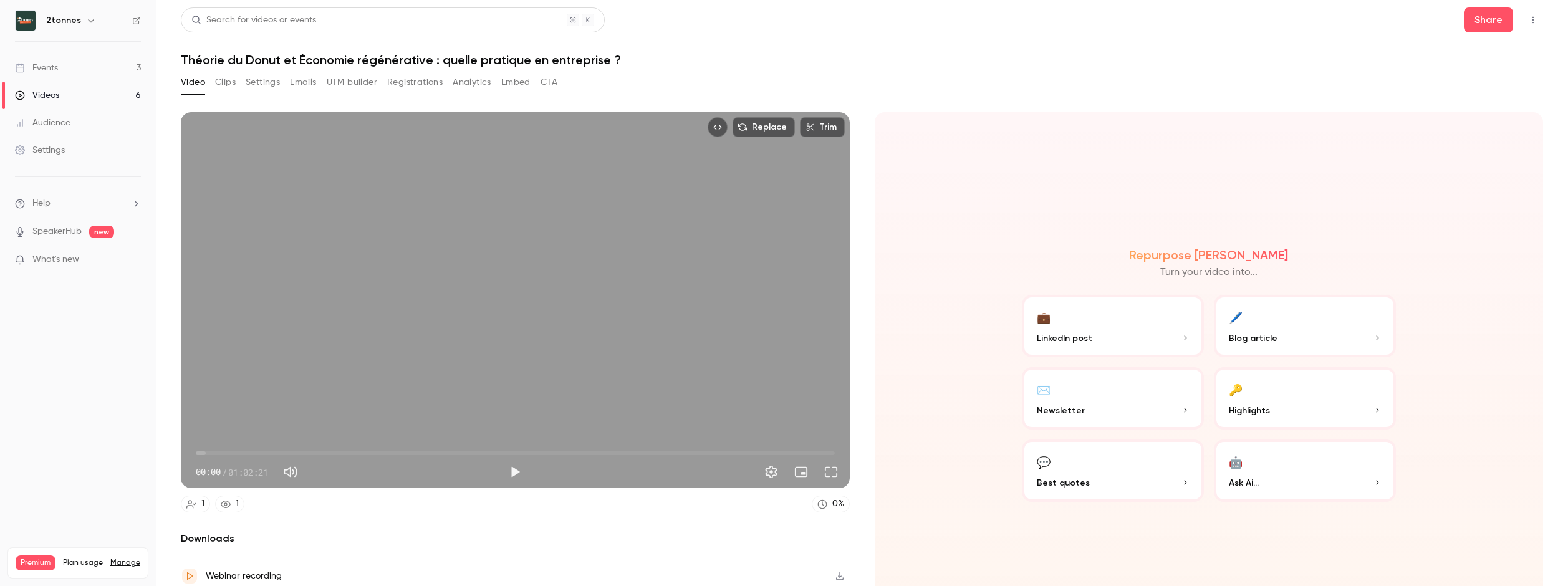
click at [404, 84] on button "Registrations" at bounding box center [415, 83] width 56 height 20
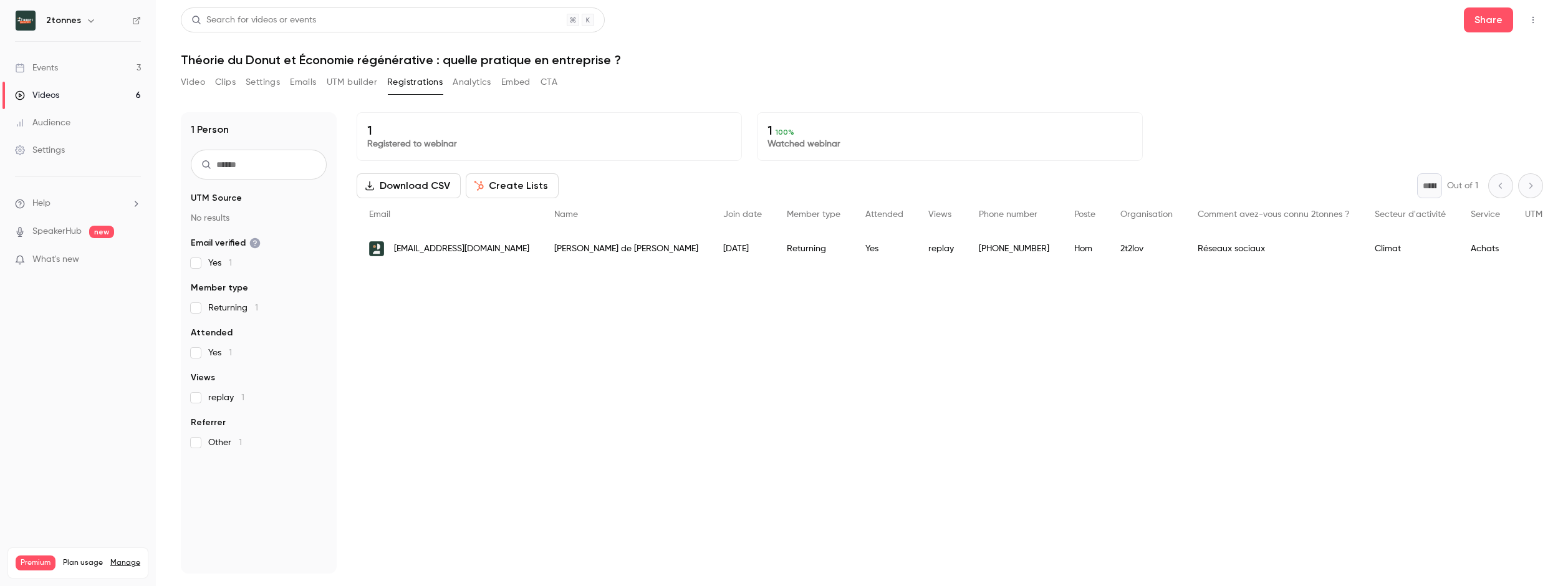
click at [467, 85] on button "Analytics" at bounding box center [472, 83] width 39 height 20
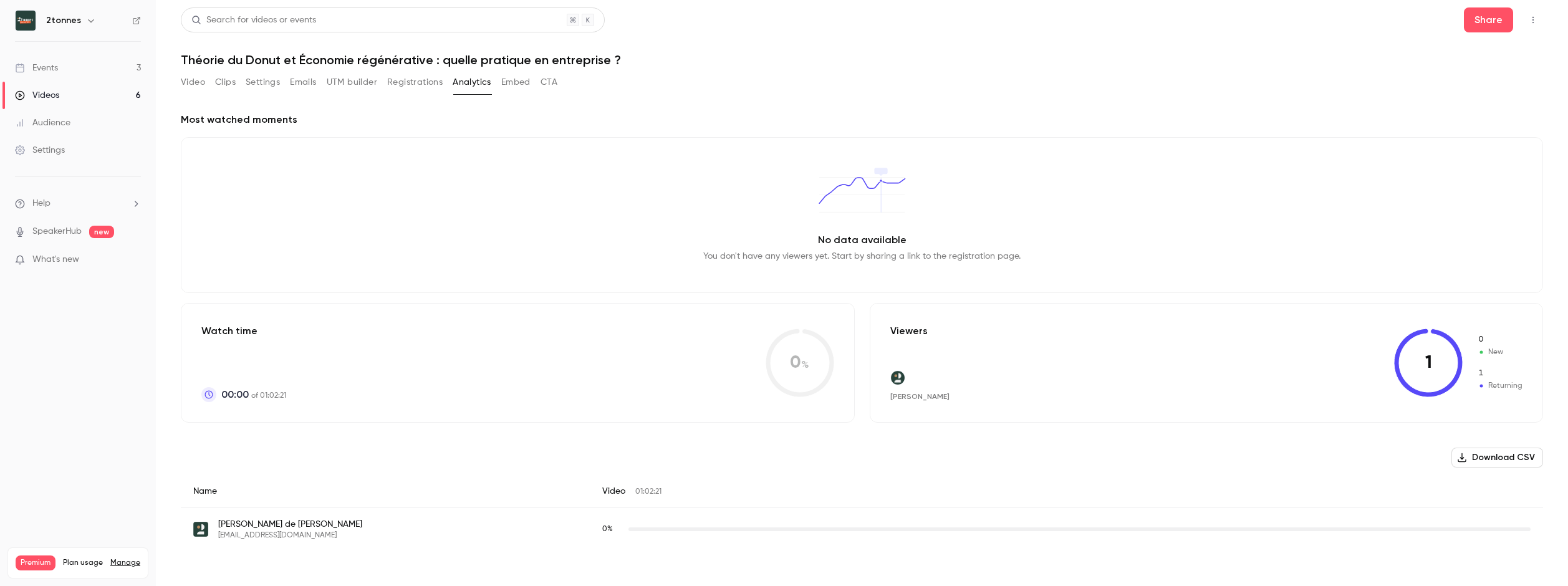
click at [45, 73] on div "Events" at bounding box center [37, 68] width 43 height 12
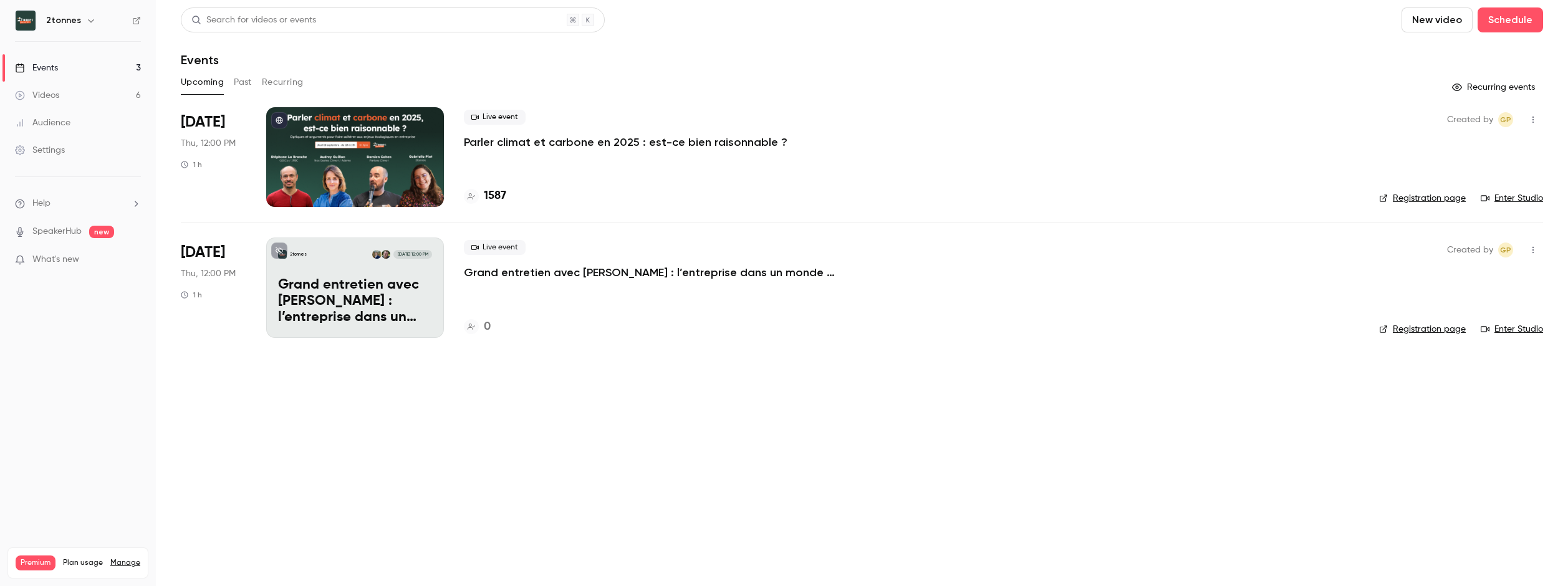
click at [412, 440] on main "Search for videos or events New video Schedule Events Upcoming Past Recurring R…" at bounding box center [862, 293] width 1412 height 586
